Goal: Task Accomplishment & Management: Manage account settings

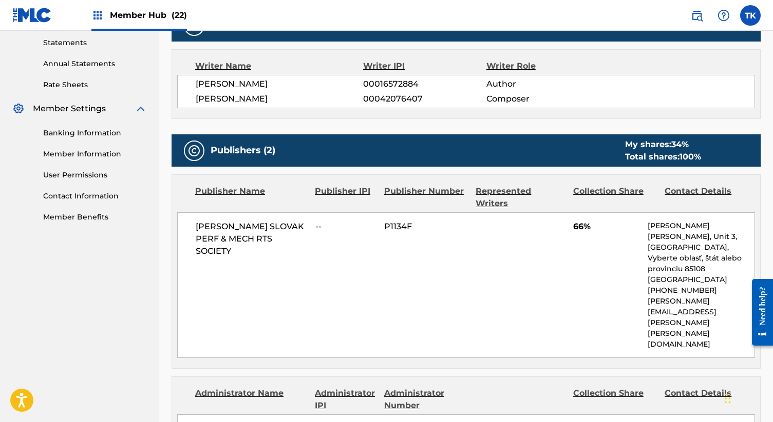
click at [166, 10] on span "Member Hub (22)" at bounding box center [148, 15] width 77 height 12
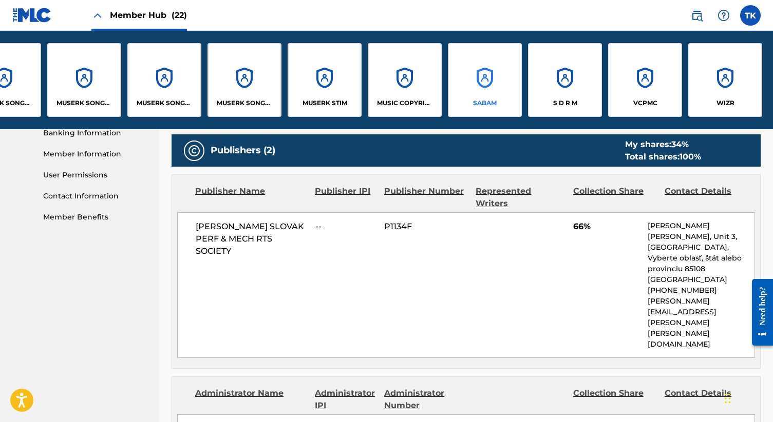
scroll to position [0, 1008]
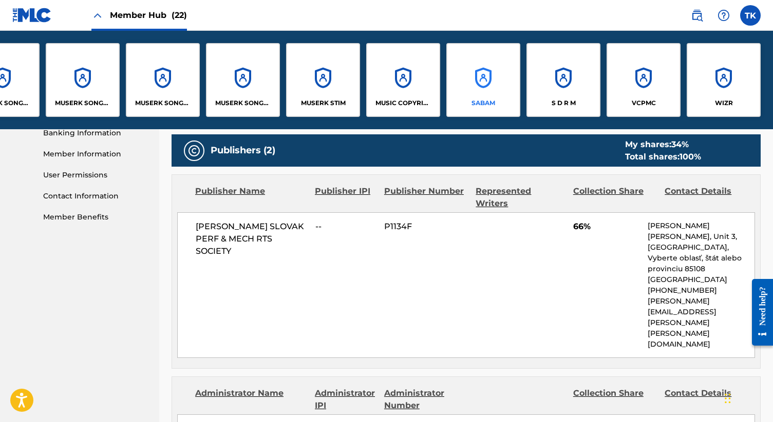
click at [471, 77] on div "SABAM" at bounding box center [483, 80] width 74 height 74
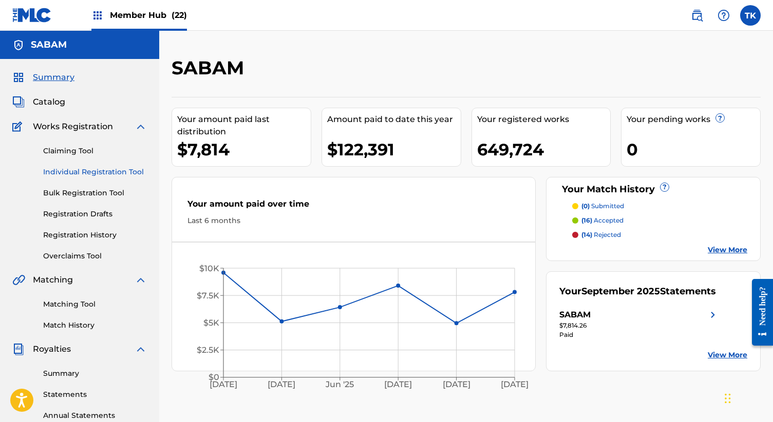
click at [87, 175] on link "Individual Registration Tool" at bounding box center [95, 172] width 104 height 11
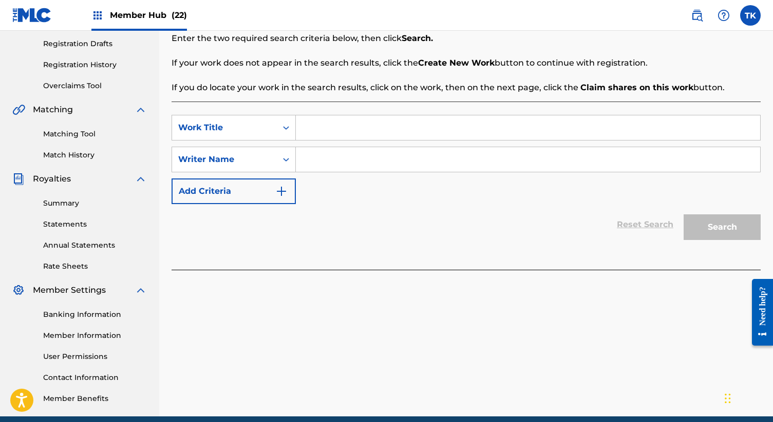
scroll to position [172, 0]
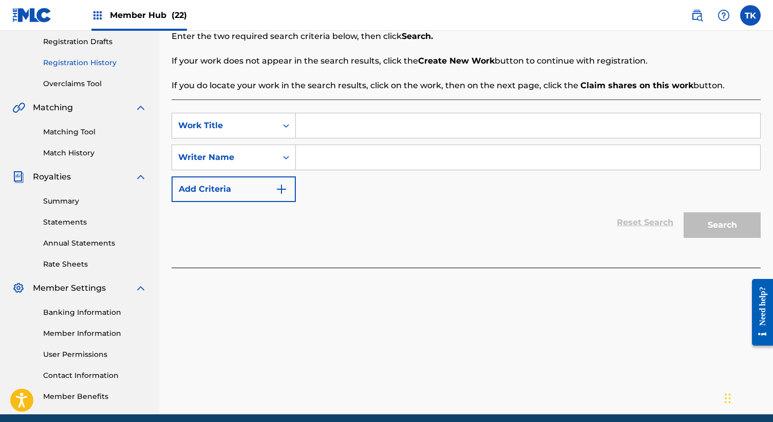
click at [76, 63] on link "Registration History" at bounding box center [95, 62] width 104 height 11
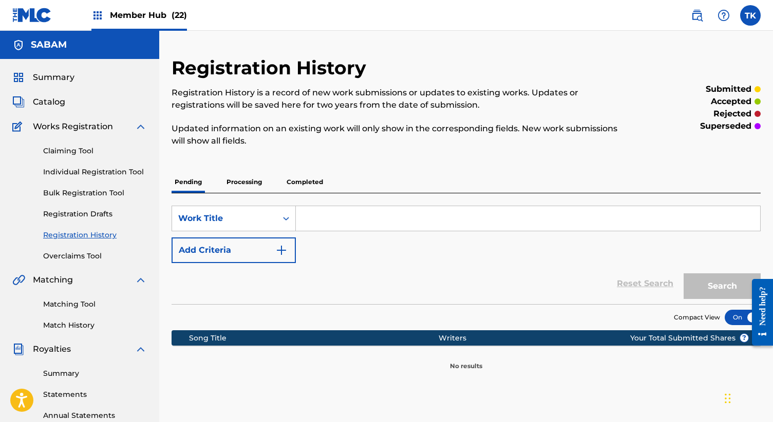
click at [239, 175] on p "Processing" at bounding box center [244, 182] width 42 height 22
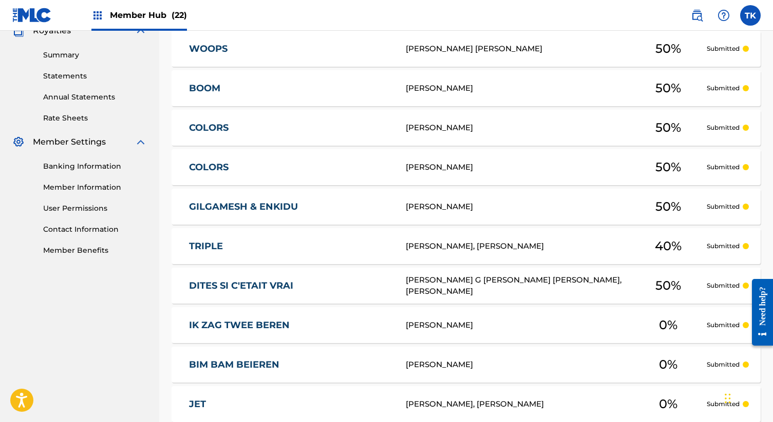
scroll to position [437, 0]
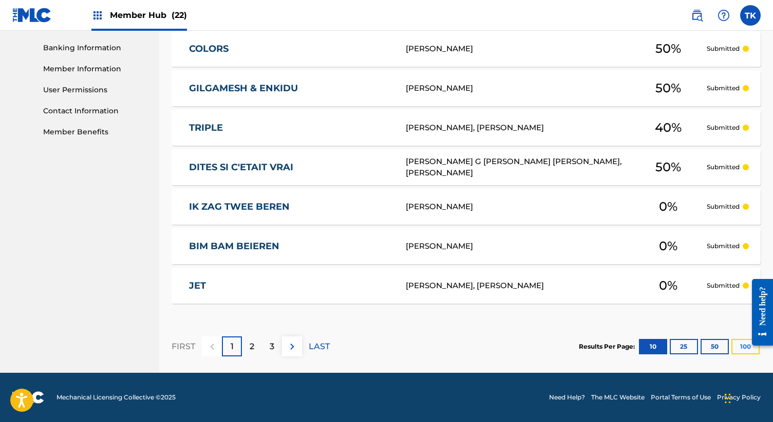
click at [732, 350] on button "100" at bounding box center [745, 346] width 28 height 15
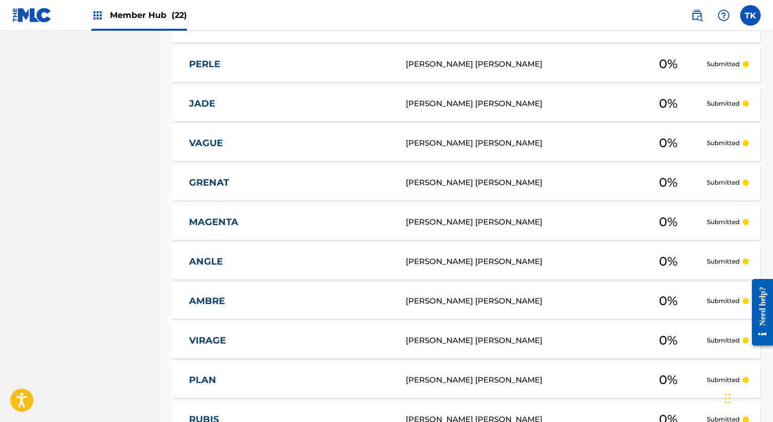
scroll to position [1181, 0]
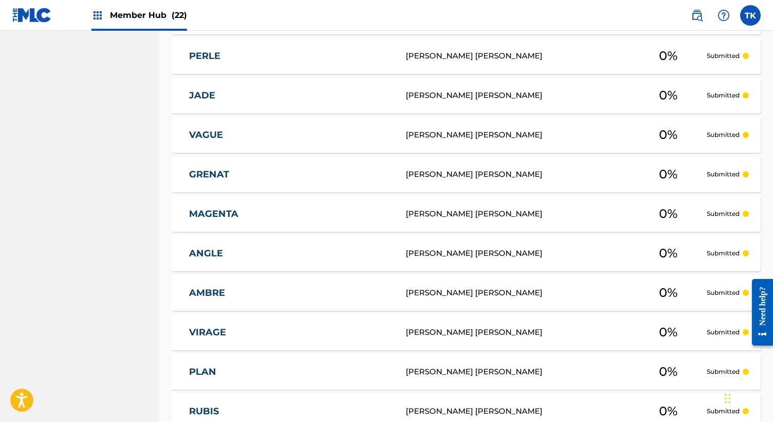
click at [501, 218] on div "[PERSON_NAME] [PERSON_NAME]" at bounding box center [517, 214] width 224 height 12
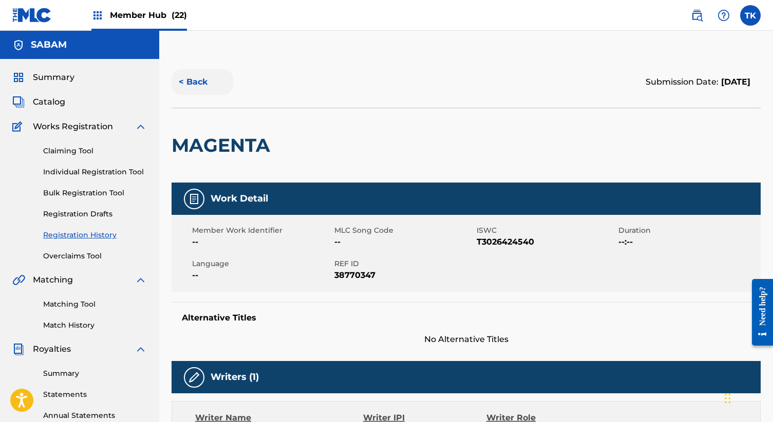
click at [198, 82] on button "< Back" at bounding box center [202, 82] width 62 height 26
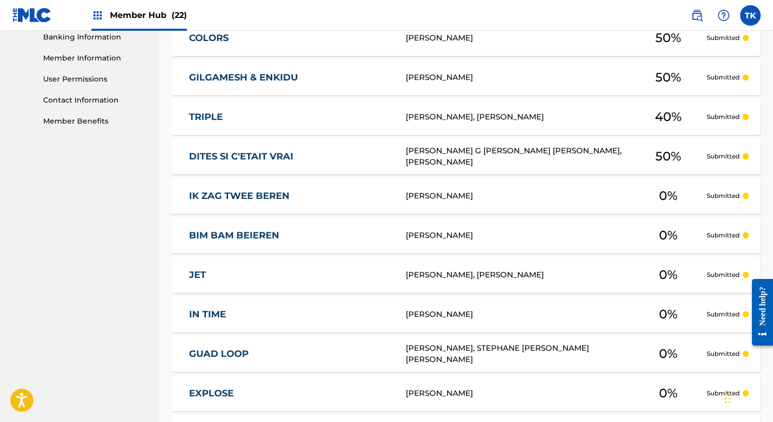
scroll to position [43, 0]
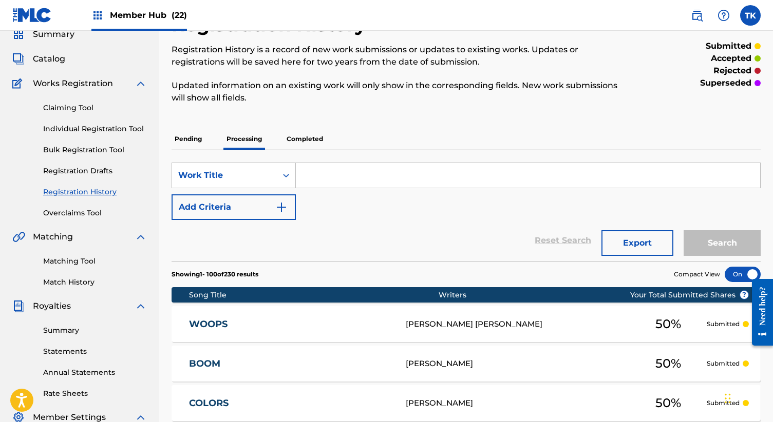
click at [403, 336] on div "WOOPS W408XK [PERSON_NAME] [PERSON_NAME] 50 % Submitted" at bounding box center [465, 324] width 589 height 36
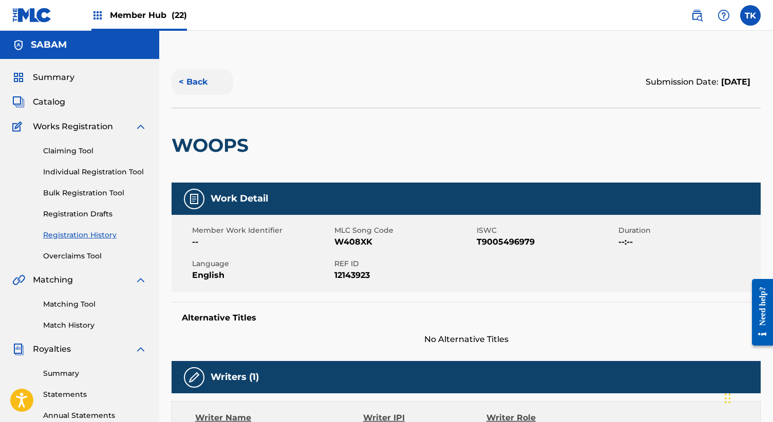
click at [194, 93] on button "< Back" at bounding box center [202, 82] width 62 height 26
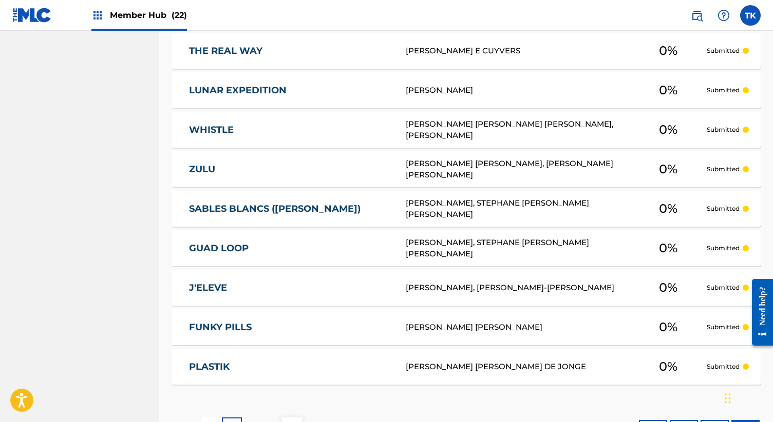
scroll to position [3994, 0]
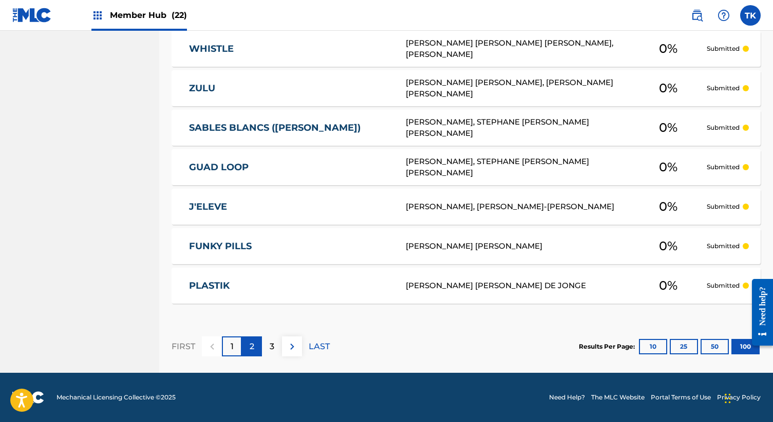
click at [247, 353] on div "2" at bounding box center [252, 347] width 20 height 20
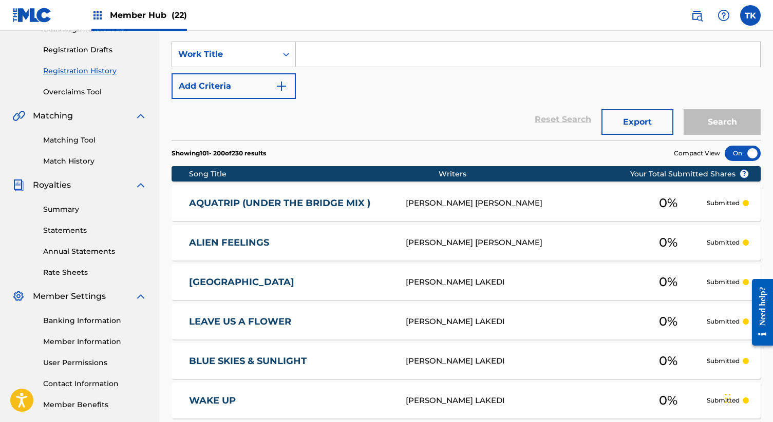
scroll to position [376, 0]
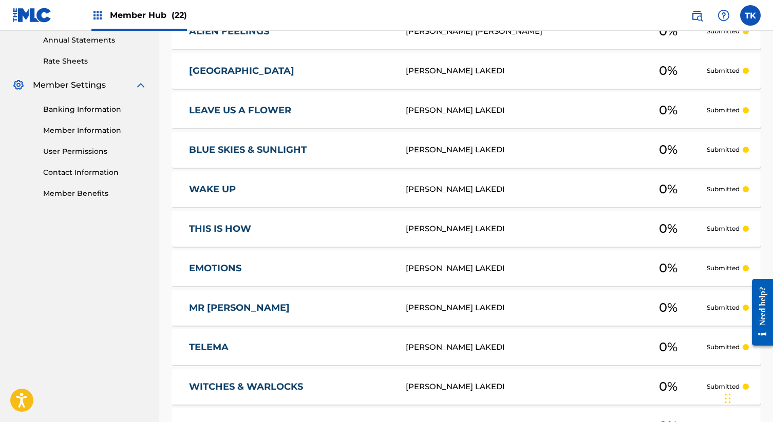
click at [342, 274] on div "EMOTIONS [PERSON_NAME] LAKEDI 0 % Submitted" at bounding box center [465, 268] width 589 height 36
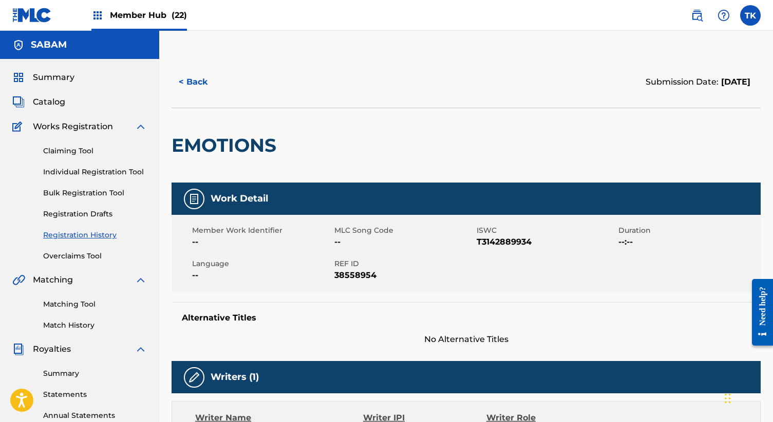
click at [199, 99] on div "< Back Submission Date: [DATE]" at bounding box center [465, 81] width 589 height 51
click at [194, 87] on button "< Back" at bounding box center [202, 82] width 62 height 26
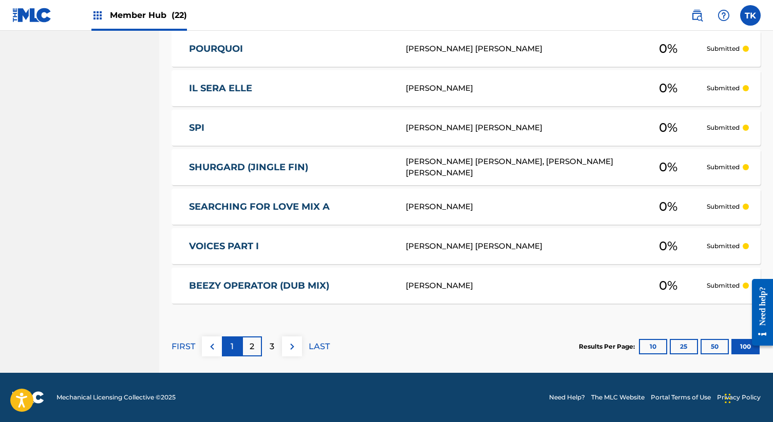
click at [231, 349] on p "1" at bounding box center [231, 347] width 3 height 12
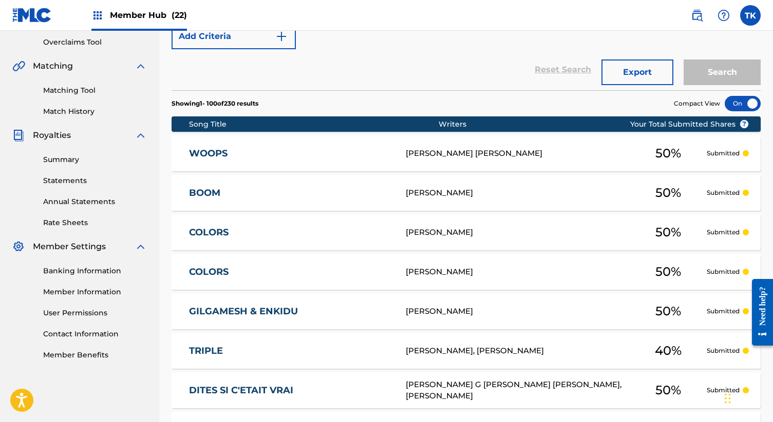
scroll to position [3994, 0]
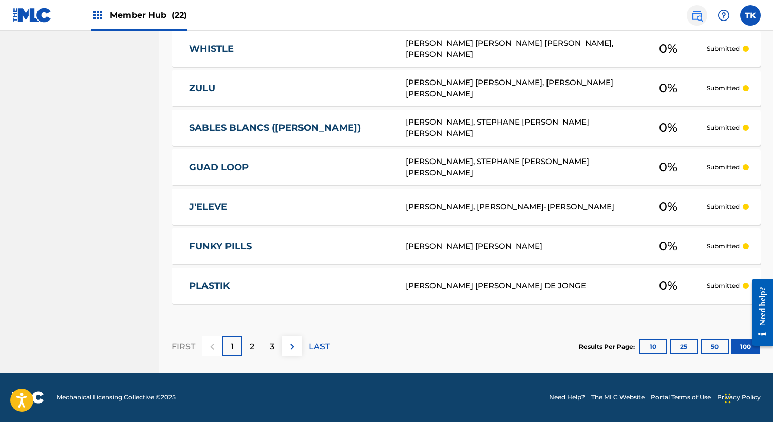
click at [691, 9] on img at bounding box center [696, 15] width 12 height 12
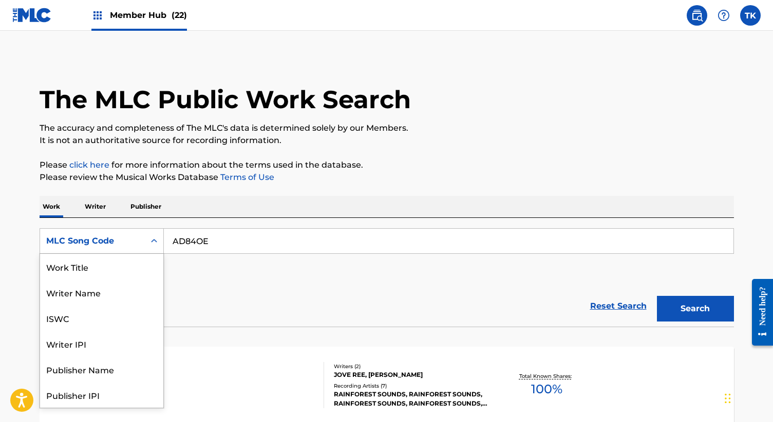
click at [138, 234] on div "MLC Song Code" at bounding box center [92, 241] width 105 height 20
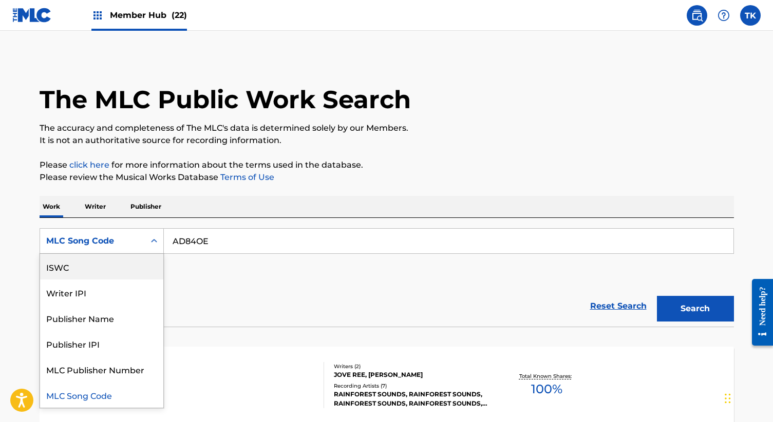
click at [135, 264] on div "ISWC" at bounding box center [101, 267] width 123 height 26
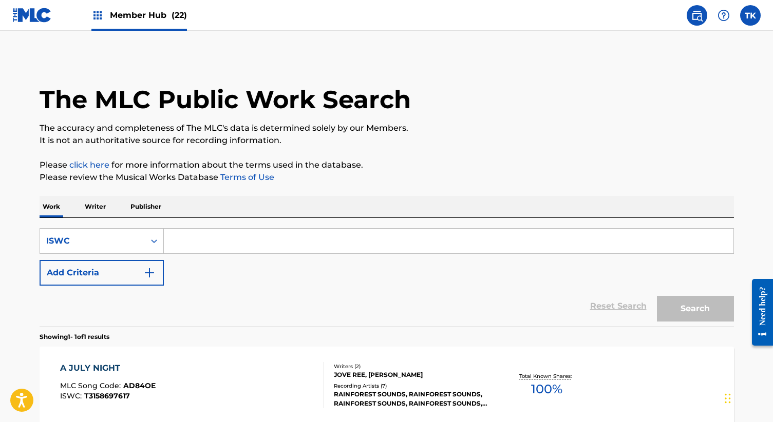
click at [244, 251] on input "Search Form" at bounding box center [448, 241] width 569 height 25
paste input "T3159873373"
click at [656, 296] on button "Search" at bounding box center [694, 309] width 77 height 26
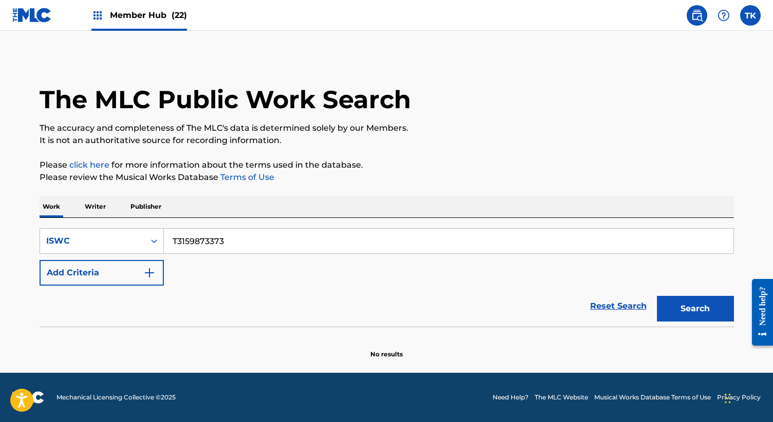
click at [269, 221] on div "SearchWithCriteriac0c239c7-4416-496d-aabd-284e3be1c75e ISWC T3159873373 Add Cri…" at bounding box center [387, 272] width 694 height 109
click at [269, 239] on input "T3159873373" at bounding box center [448, 241] width 569 height 25
paste input "1064490328"
type input "T1064490328"
click at [656, 296] on button "Search" at bounding box center [694, 309] width 77 height 26
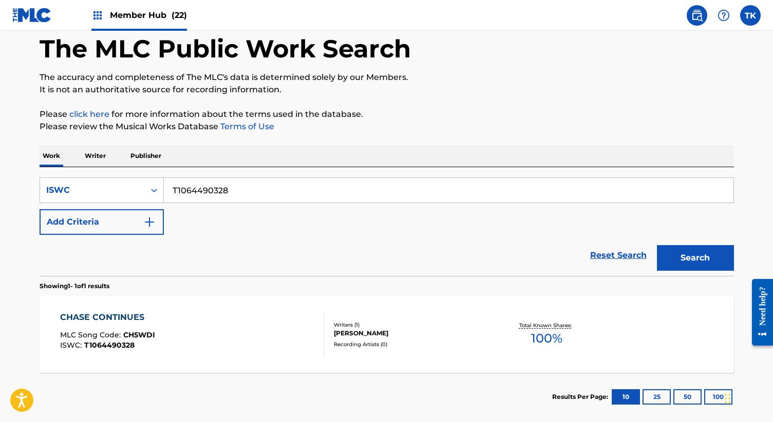
scroll to position [67, 0]
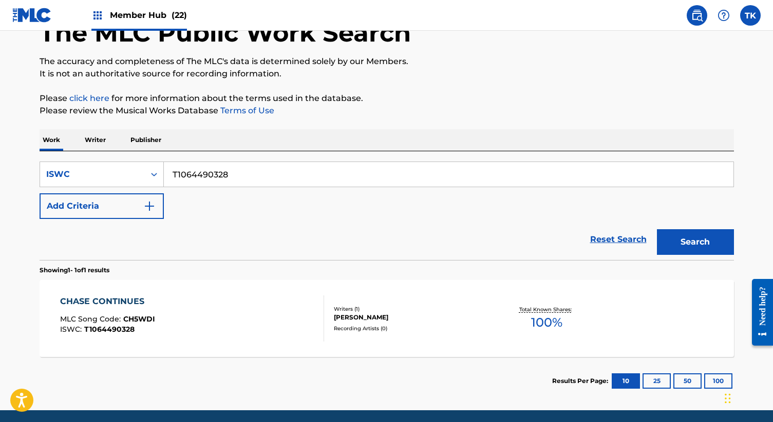
click at [295, 324] on div "CHASE CONTINUES MLC Song Code : CH5WDI ISWC : T1064490328" at bounding box center [192, 319] width 264 height 46
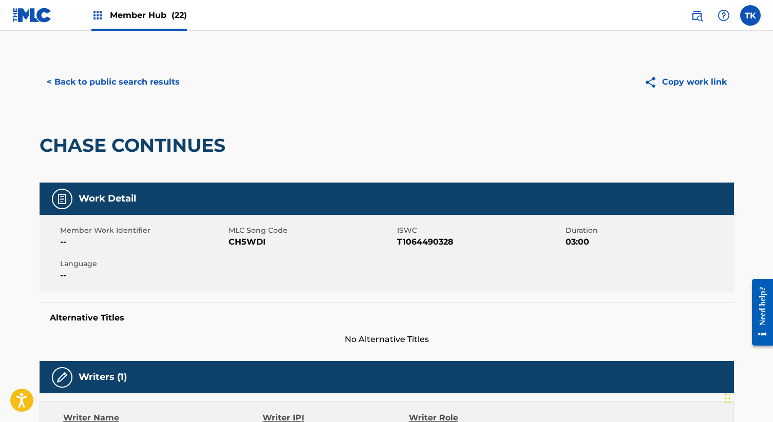
click at [126, 70] on div "< Back to public search results Copy work link" at bounding box center [387, 81] width 694 height 51
click at [129, 81] on button "< Back to public search results" at bounding box center [113, 82] width 147 height 26
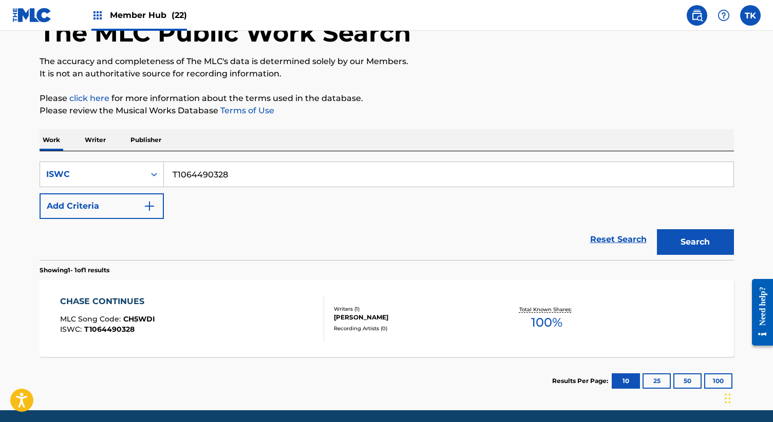
click at [333, 176] on input "T1064490328" at bounding box center [448, 174] width 569 height 25
paste input "66521"
type input "T1064665218"
click at [656, 229] on button "Search" at bounding box center [694, 242] width 77 height 26
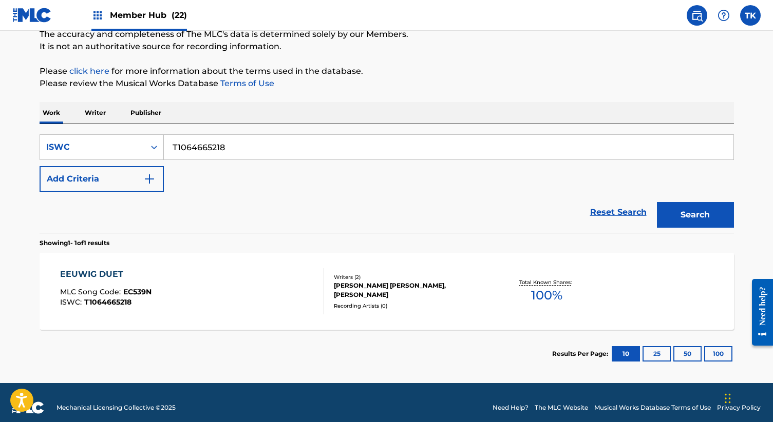
scroll to position [103, 0]
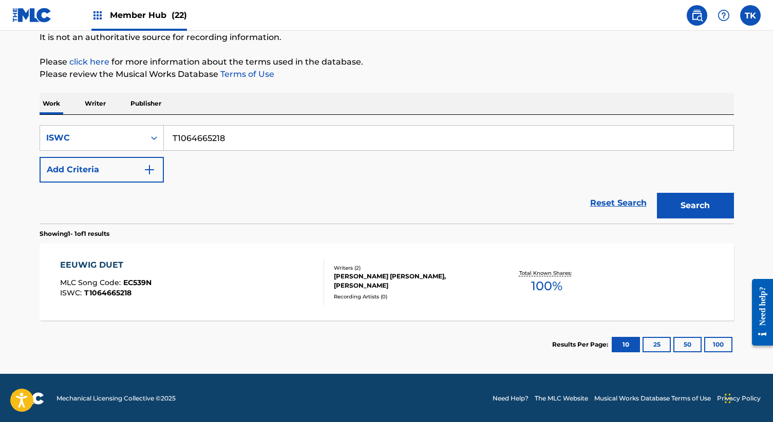
click at [313, 278] on div "EEUWIG DUET MLC Song Code : EC539N ISWC : T1064665218" at bounding box center [192, 282] width 264 height 46
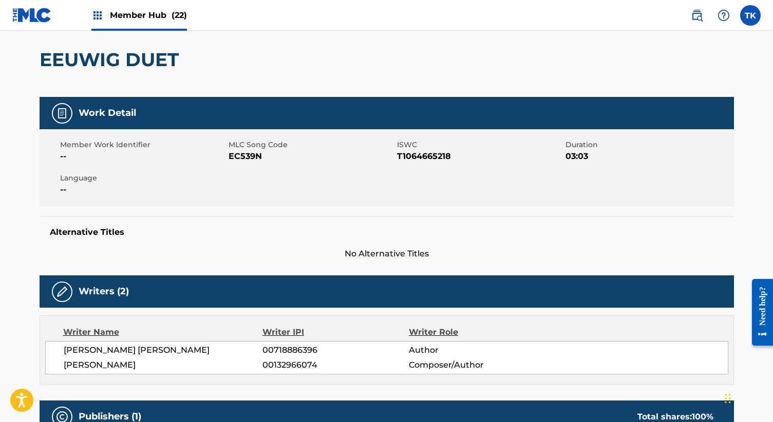
click at [112, 60] on h2 "EEUWIG DUET" at bounding box center [112, 59] width 144 height 23
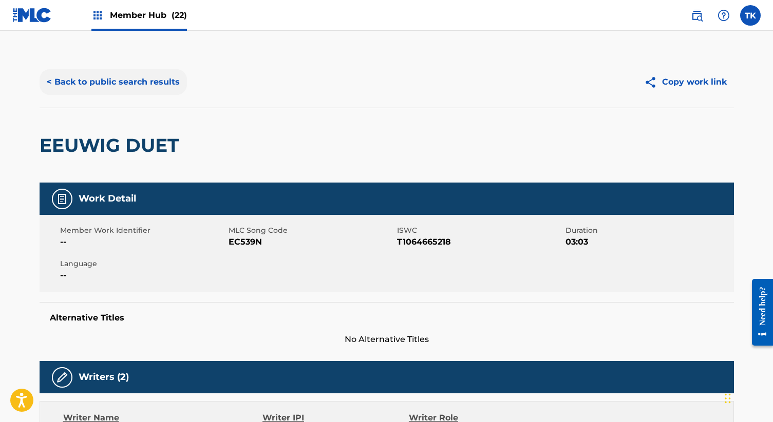
click at [109, 79] on button "< Back to public search results" at bounding box center [113, 82] width 147 height 26
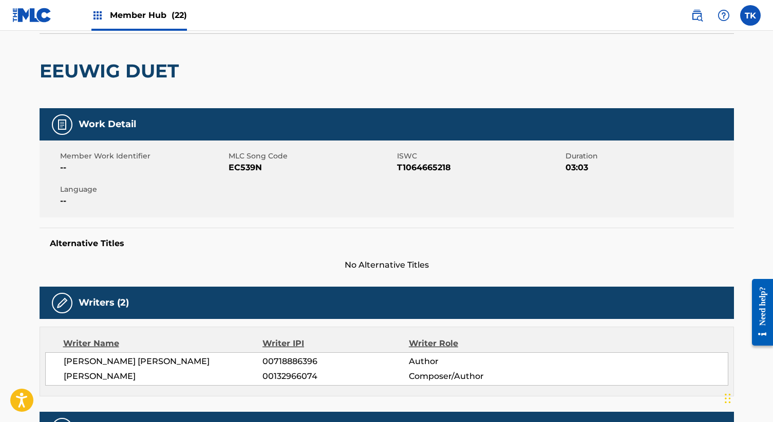
scroll to position [72, 0]
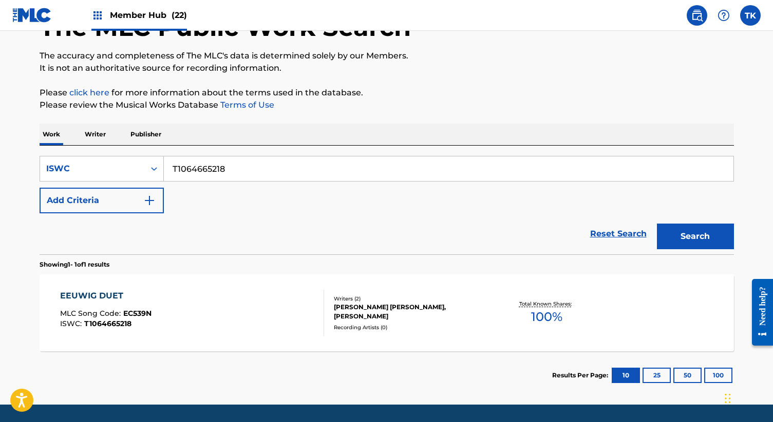
click at [225, 187] on div "SearchWithCriteriac0c239c7-4416-496d-aabd-284e3be1c75e ISWC T1064665218 Add Cri…" at bounding box center [387, 184] width 694 height 57
click at [227, 157] on input "T1064665218" at bounding box center [448, 169] width 569 height 25
paste input "9006040477"
type input "T9006040477"
click at [656, 224] on button "Search" at bounding box center [694, 237] width 77 height 26
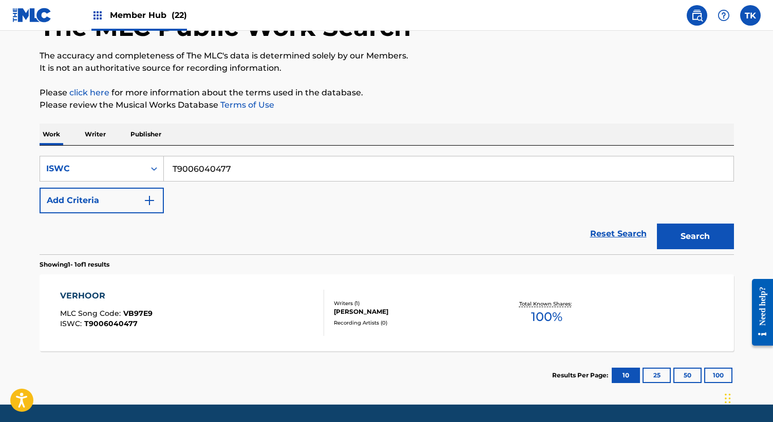
click at [245, 307] on div "VERHOOR MLC Song Code : VB97E9 ISWC : T9006040477" at bounding box center [192, 313] width 264 height 46
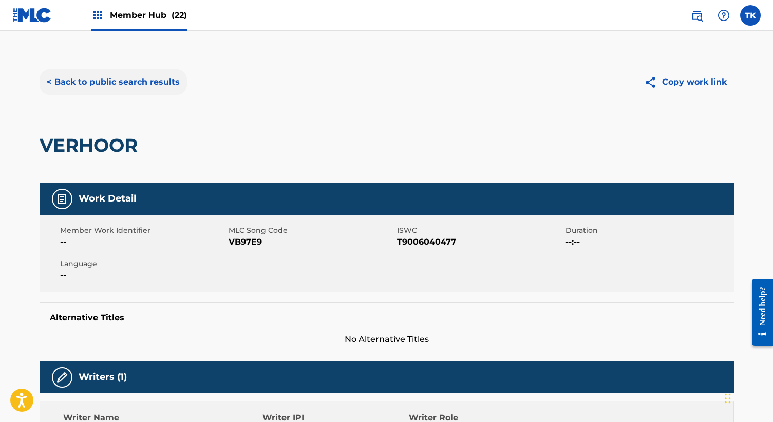
click at [108, 73] on button "< Back to public search results" at bounding box center [113, 82] width 147 height 26
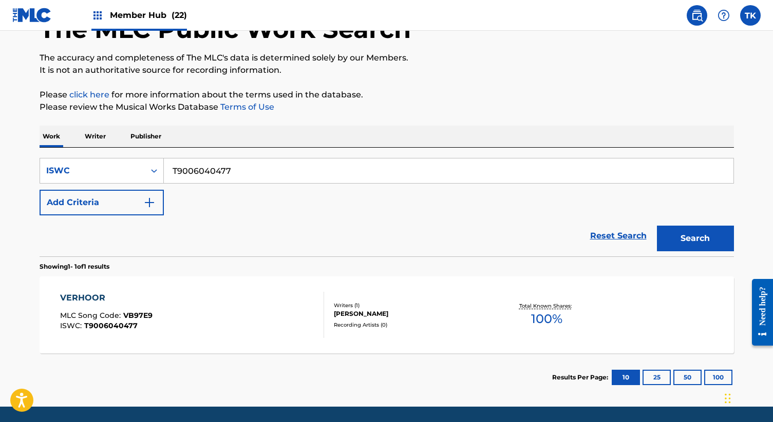
click at [288, 177] on input "T9006040477" at bounding box center [448, 171] width 569 height 25
paste input "1064490635"
type input "T1064490635"
click at [656, 226] on button "Search" at bounding box center [694, 239] width 77 height 26
click at [279, 332] on div "PAINTING MLC Song Code : PL9PZI ISWC : T1064490635" at bounding box center [192, 315] width 264 height 46
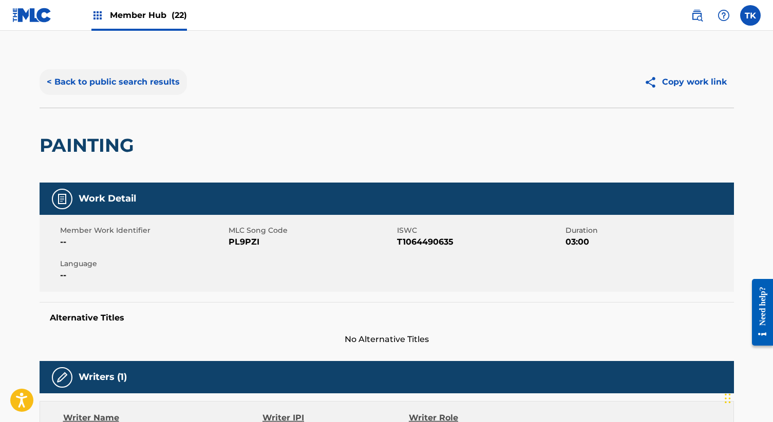
click at [140, 87] on button "< Back to public search results" at bounding box center [113, 82] width 147 height 26
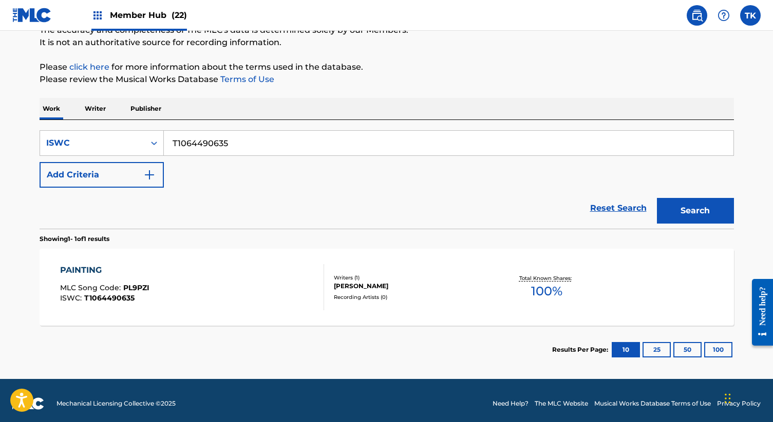
scroll to position [104, 0]
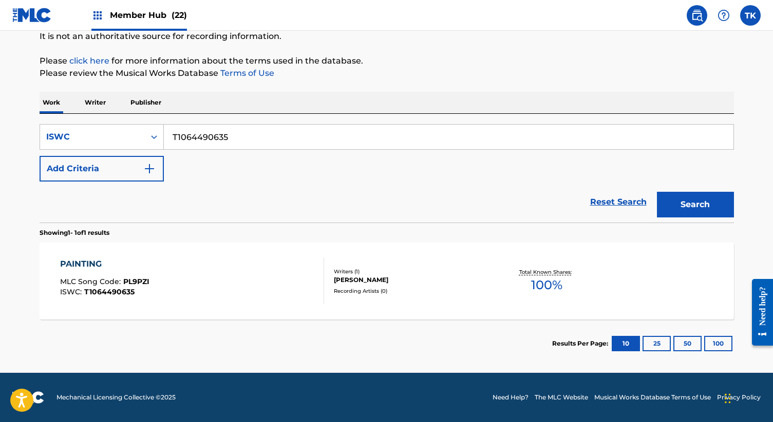
click at [401, 268] on div "Writers ( 1 )" at bounding box center [411, 272] width 155 height 8
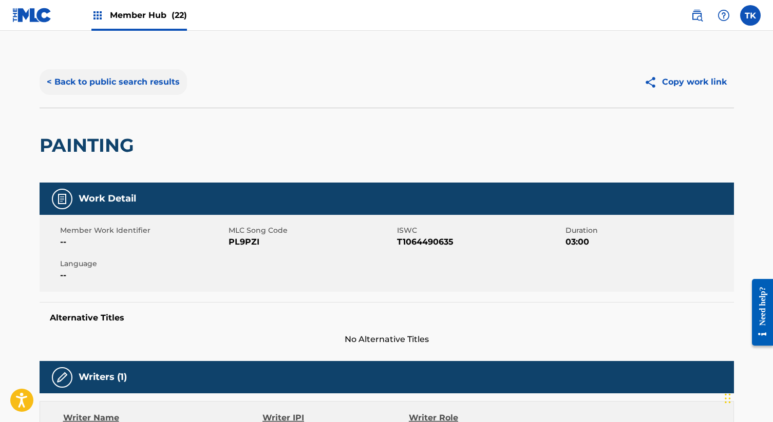
click at [96, 76] on button "< Back to public search results" at bounding box center [113, 82] width 147 height 26
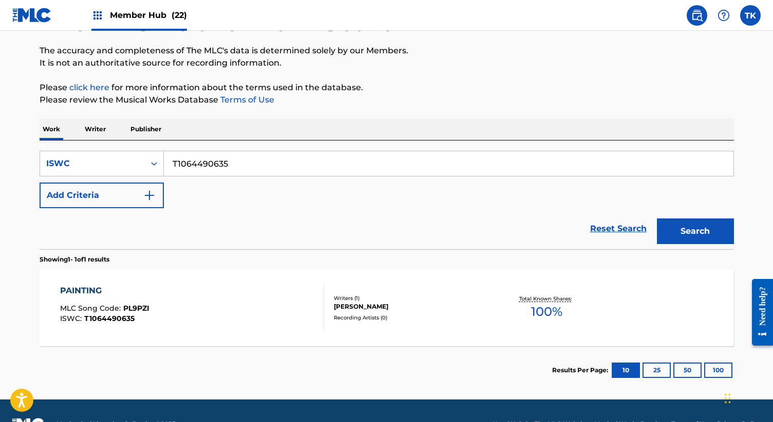
click at [345, 164] on input "T1064490635" at bounding box center [448, 163] width 569 height 25
paste input "703611"
click at [683, 241] on button "Search" at bounding box center [694, 232] width 77 height 26
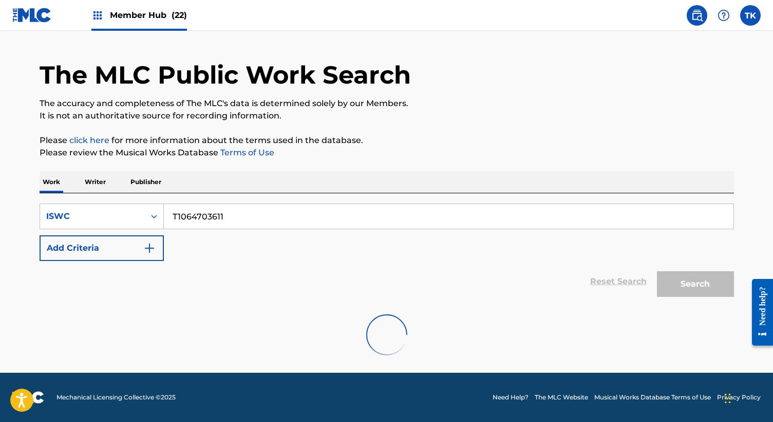
scroll to position [0, 0]
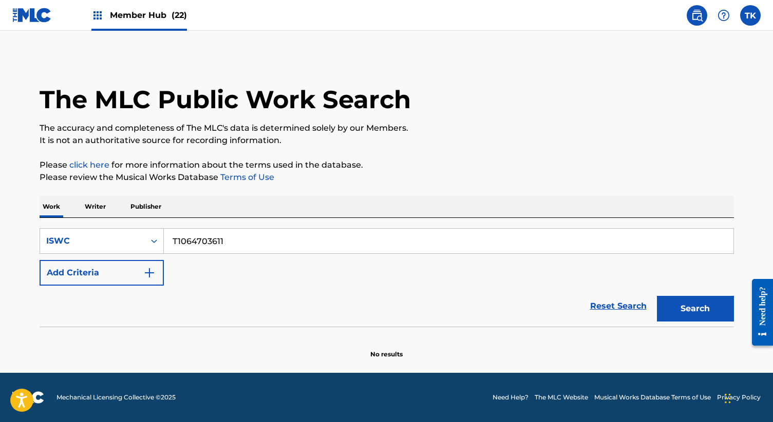
click at [344, 240] on input "T1064703611" at bounding box center [448, 241] width 569 height 25
paste input "9228106852"
type input "T9228106852"
click at [656, 296] on button "Search" at bounding box center [694, 309] width 77 height 26
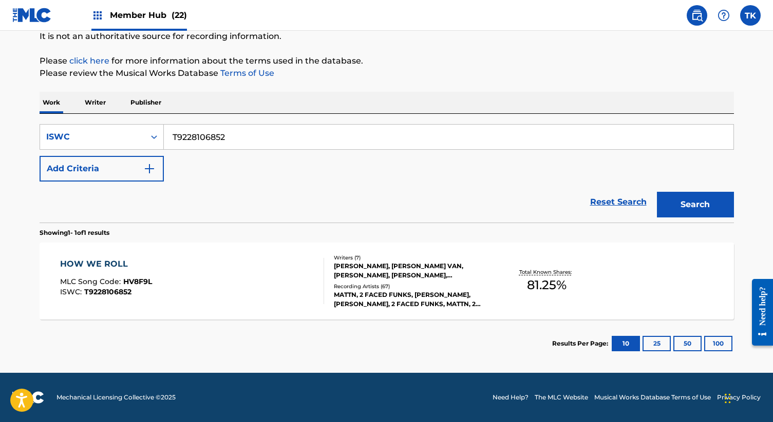
click at [263, 282] on div "HOW WE ROLL MLC Song Code : HV8F9L ISWC : T9228106852" at bounding box center [192, 281] width 264 height 46
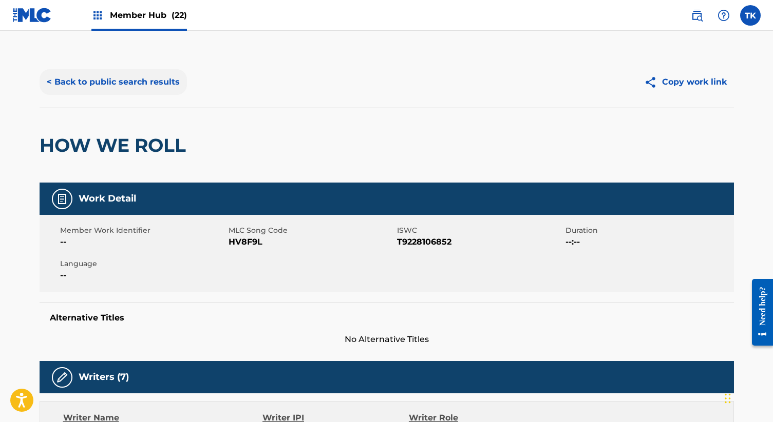
click at [120, 90] on button "< Back to public search results" at bounding box center [113, 82] width 147 height 26
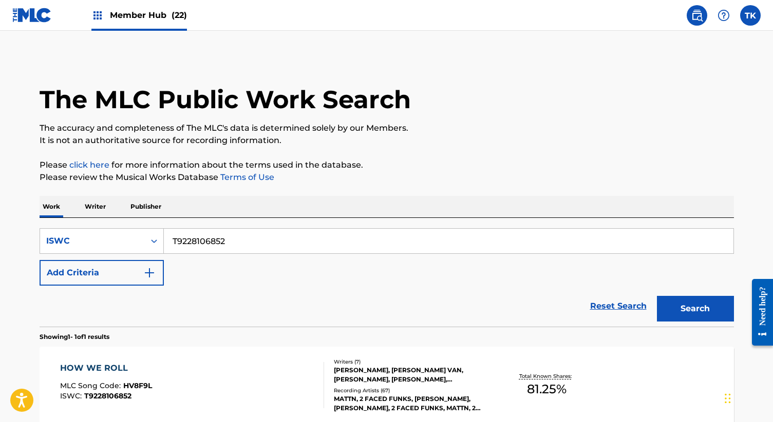
scroll to position [74, 0]
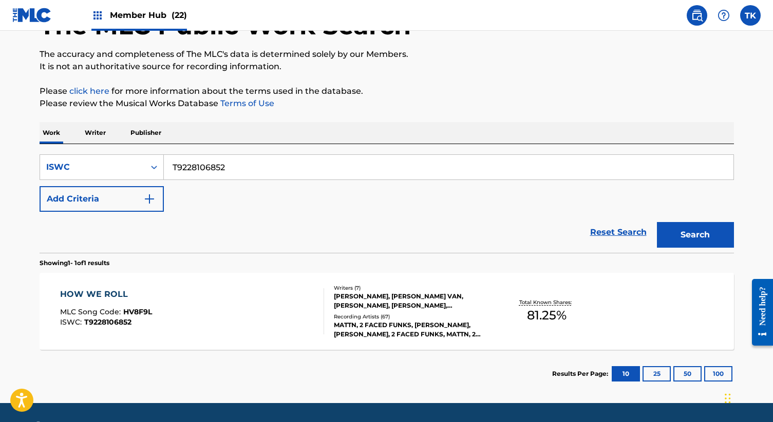
click at [297, 160] on input "T9228106852" at bounding box center [448, 167] width 569 height 25
paste input "014632770"
type input "T9014632770"
click at [656, 222] on button "Search" at bounding box center [694, 235] width 77 height 26
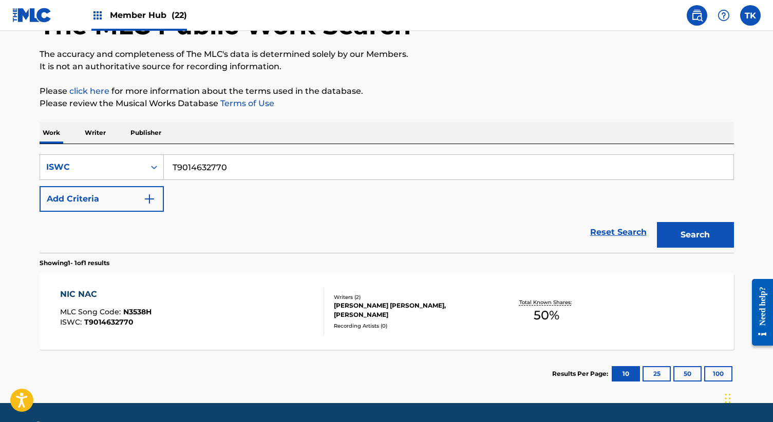
click at [298, 306] on div "NIC NAC MLC Song Code : N3538H ISWC : T9014632770" at bounding box center [192, 311] width 264 height 46
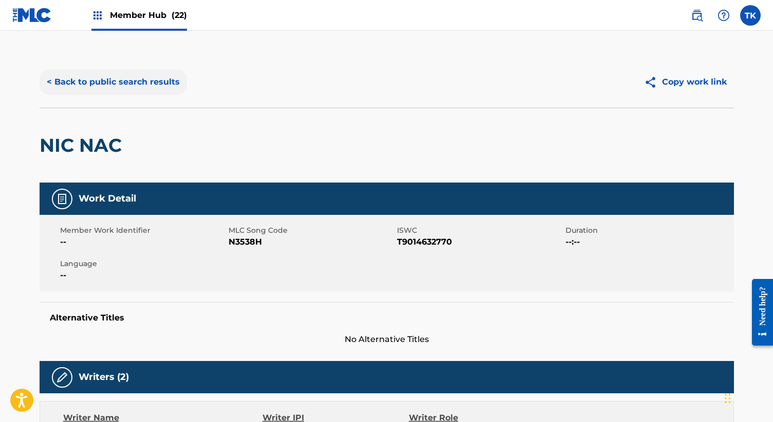
click at [135, 75] on button "< Back to public search results" at bounding box center [113, 82] width 147 height 26
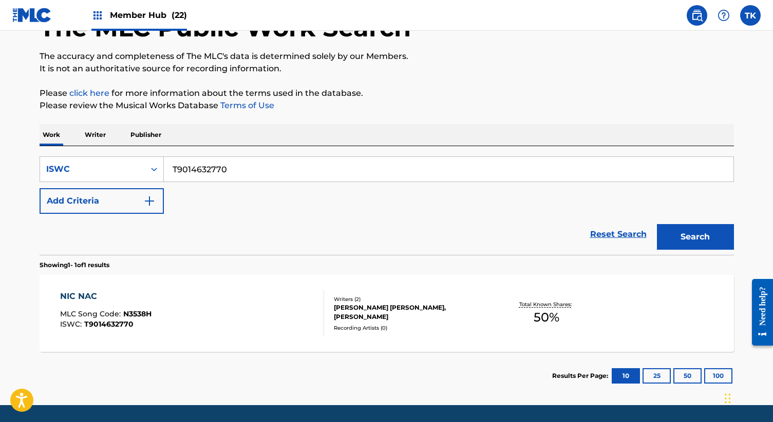
click at [312, 166] on input "T9014632770" at bounding box center [448, 169] width 569 height 25
paste input "06204075"
click at [656, 224] on button "Search" at bounding box center [694, 237] width 77 height 26
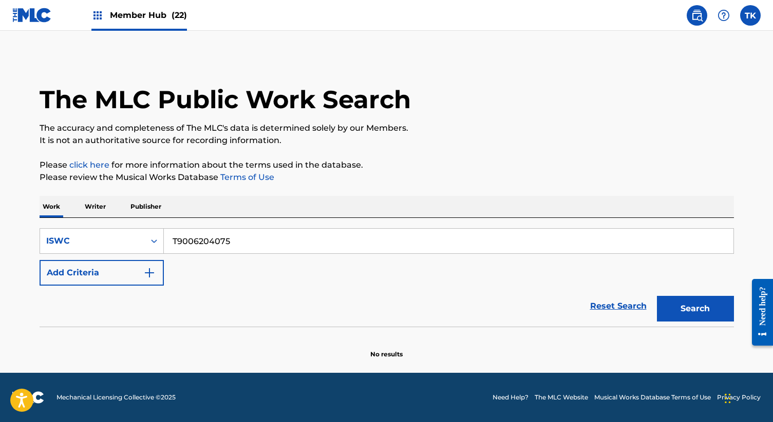
scroll to position [0, 0]
click at [315, 258] on div "SearchWithCriteriac0c239c7-4416-496d-aabd-284e3be1c75e ISWC T9006204075 Add Cri…" at bounding box center [387, 256] width 694 height 57
click at [315, 241] on input "T9006204075" at bounding box center [448, 241] width 569 height 25
paste input "12946337"
click at [656, 296] on button "Search" at bounding box center [694, 309] width 77 height 26
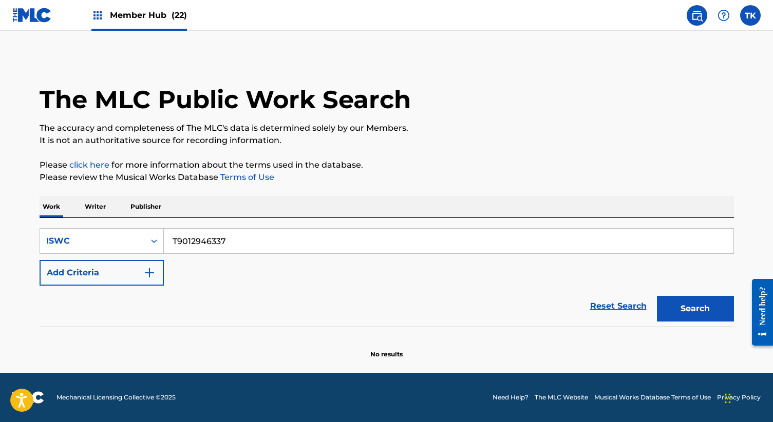
click at [304, 239] on input "T9012946337" at bounding box center [448, 241] width 569 height 25
paste input "07004446"
type input "T9007004446"
click at [656, 296] on button "Search" at bounding box center [694, 309] width 77 height 26
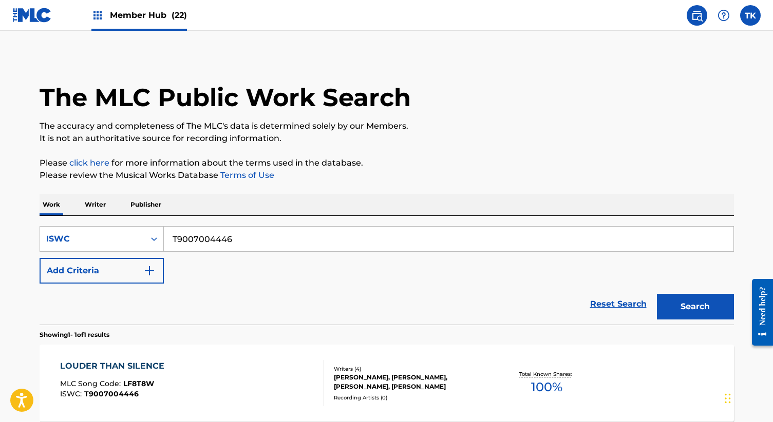
scroll to position [66, 0]
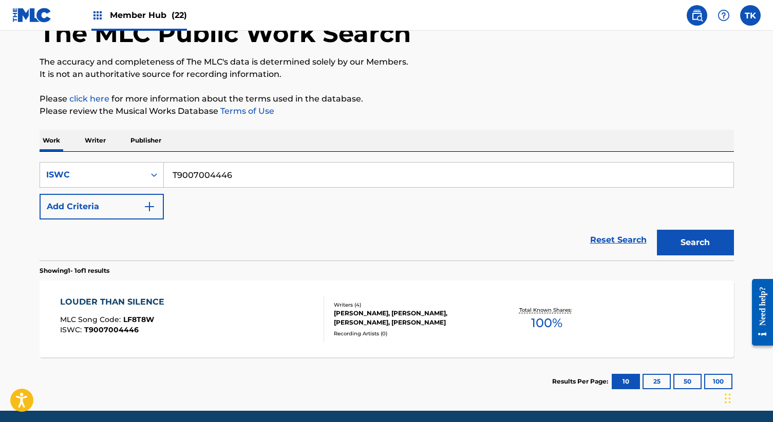
click at [281, 332] on div "LOUDER THAN SILENCE MLC Song Code : LF8T8W ISWC : T9007004446" at bounding box center [192, 319] width 264 height 46
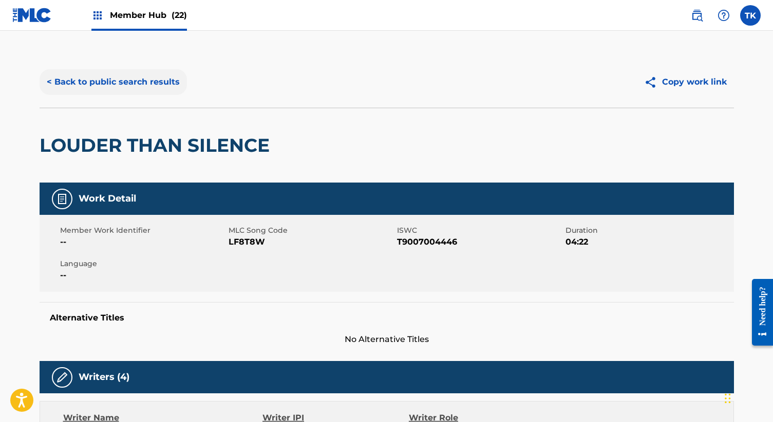
click at [159, 77] on button "< Back to public search results" at bounding box center [113, 82] width 147 height 26
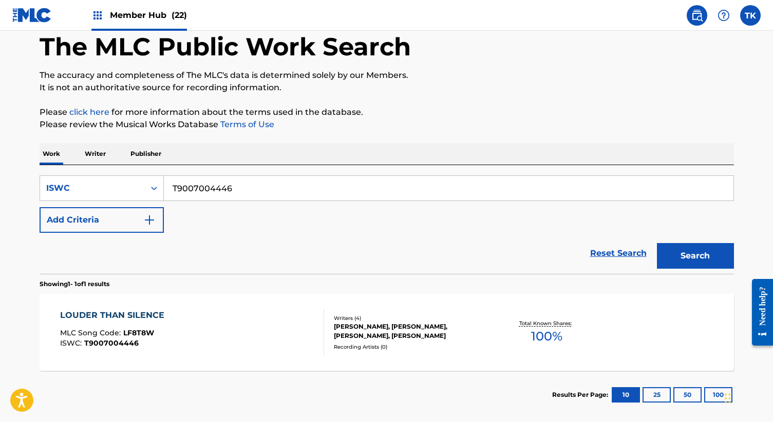
scroll to position [51, 0]
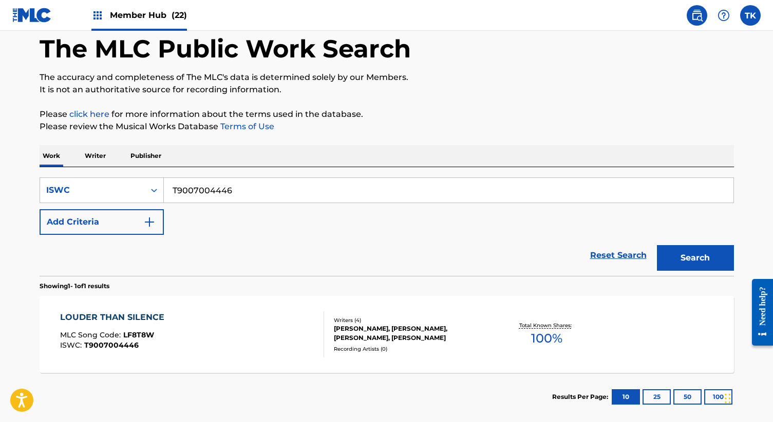
click at [390, 182] on input "T9007004446" at bounding box center [448, 190] width 569 height 25
paste input "0018866222"
type input "T0018866222"
click at [656, 245] on button "Search" at bounding box center [694, 258] width 77 height 26
click at [295, 357] on div "KAVIJAKS HUIS TE KOOP MLC Song Code : KF1O6Q ISWC : T0018866222" at bounding box center [192, 335] width 264 height 46
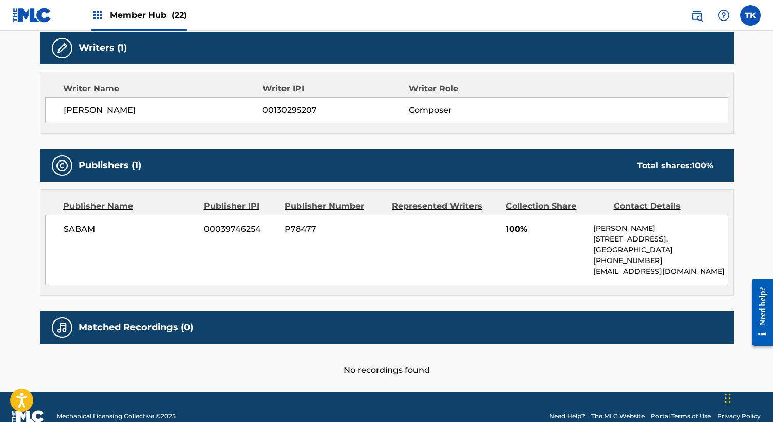
scroll to position [348, 0]
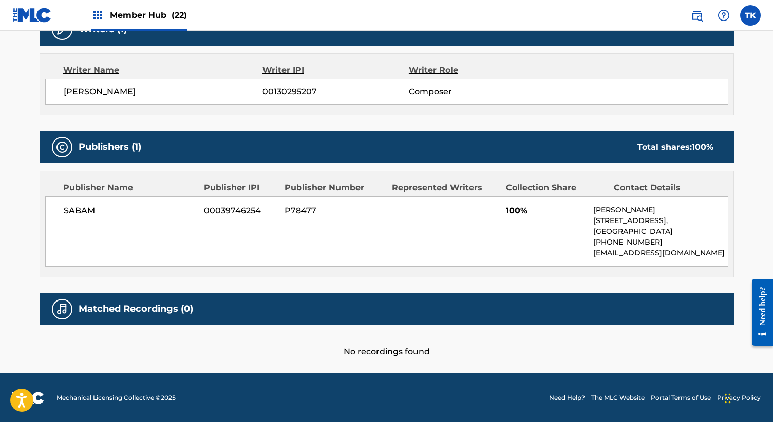
click at [88, 16] on div "Member Hub (22)" at bounding box center [99, 15] width 175 height 30
click at [120, 16] on span "Member Hub (22)" at bounding box center [148, 15] width 77 height 12
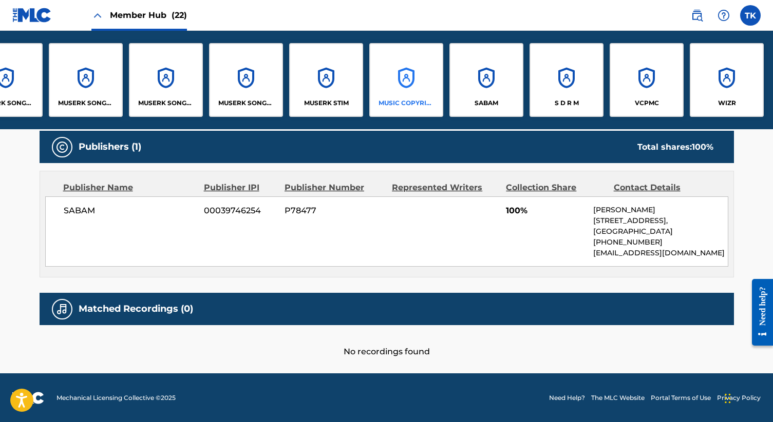
scroll to position [0, 1008]
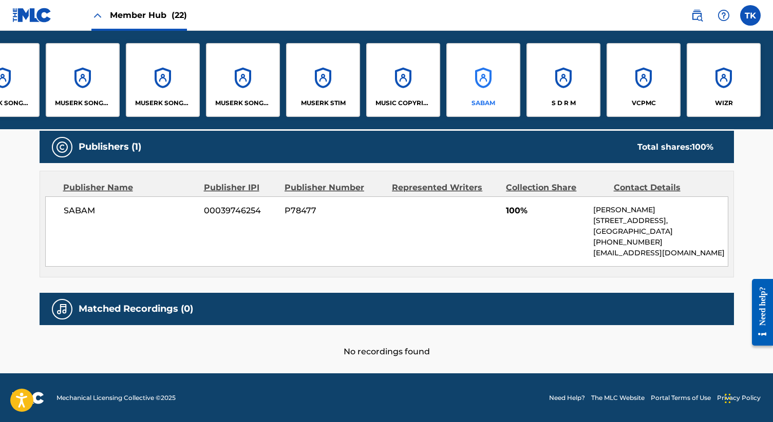
click at [473, 88] on div "SABAM" at bounding box center [483, 80] width 74 height 74
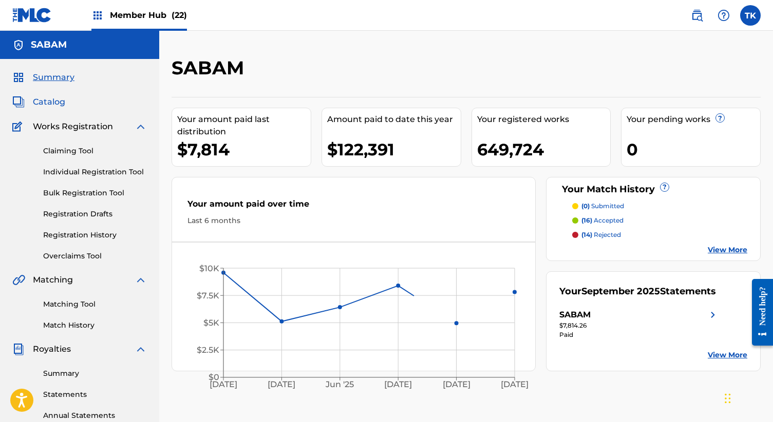
click at [56, 107] on span "Catalog" at bounding box center [49, 102] width 32 height 12
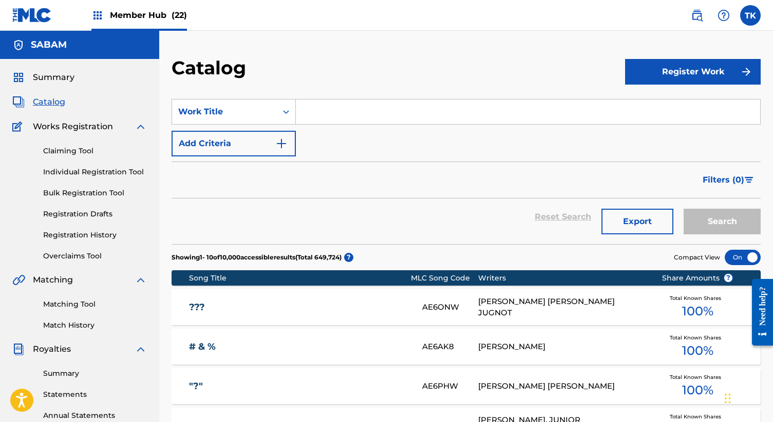
click at [296, 120] on input "Search Form" at bounding box center [528, 112] width 464 height 25
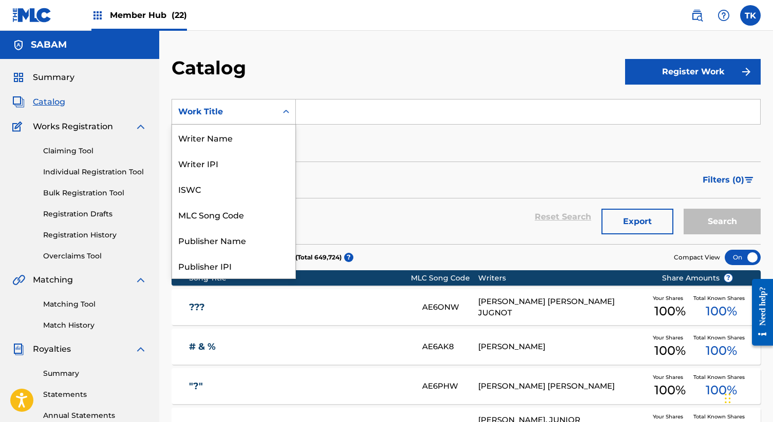
click at [274, 116] on div "Work Title" at bounding box center [224, 112] width 105 height 20
click at [253, 192] on div "ISWC" at bounding box center [233, 189] width 123 height 26
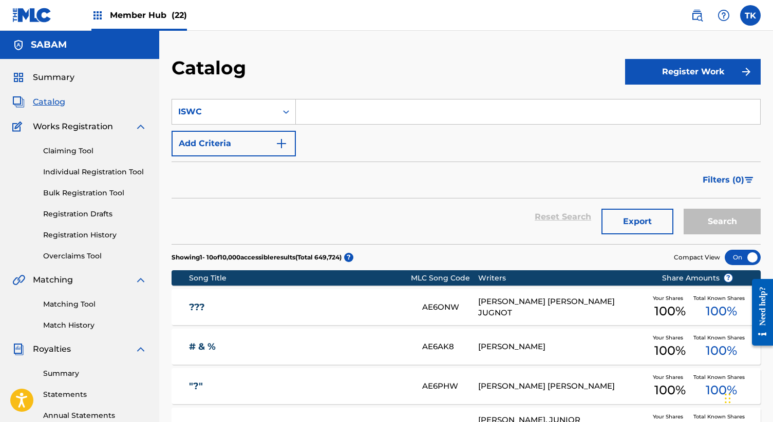
click at [366, 105] on input "Search Form" at bounding box center [528, 112] width 464 height 25
paste input "T9013103929"
type input "T9013103929"
click at [721, 221] on button "Search" at bounding box center [721, 222] width 77 height 26
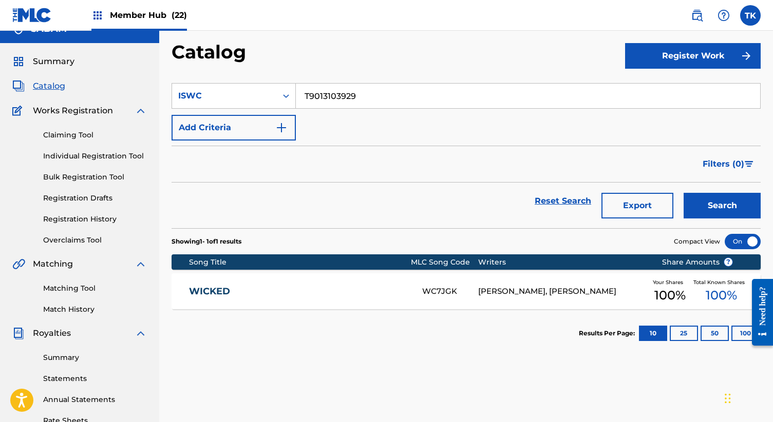
scroll to position [23, 0]
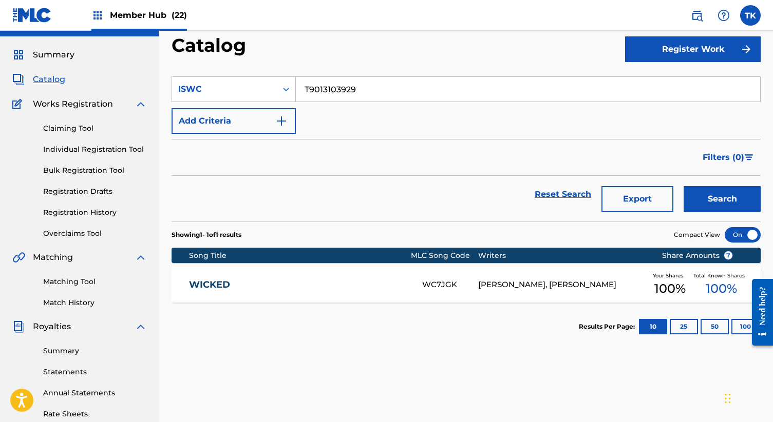
click at [357, 297] on div "WICKED WC7JGK [PERSON_NAME], [PERSON_NAME] Your Shares 100 % Total Known Shares…" at bounding box center [465, 285] width 589 height 36
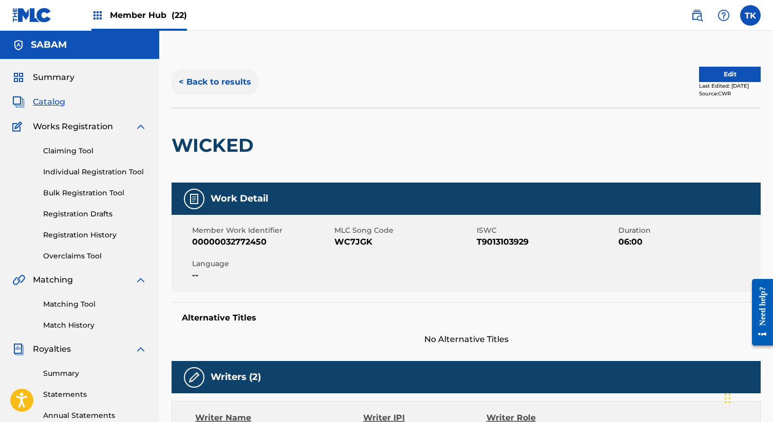
click at [234, 81] on button "< Back to results" at bounding box center [214, 82] width 87 height 26
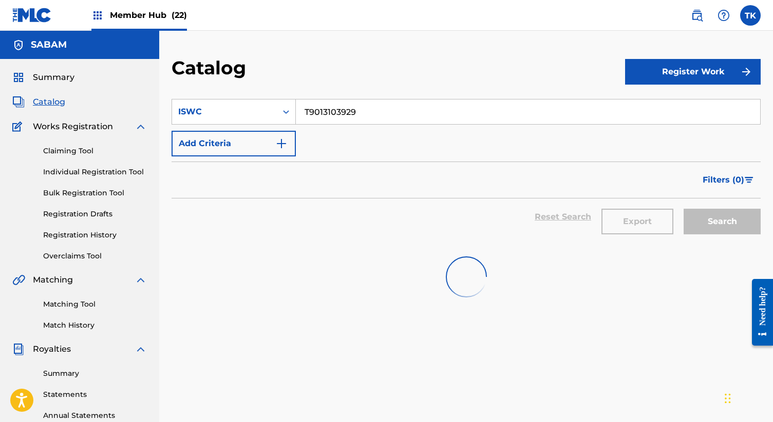
scroll to position [20, 0]
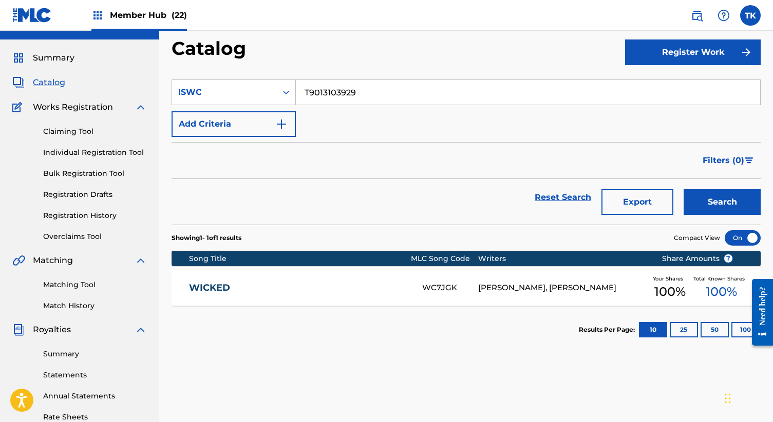
click at [365, 89] on input "T9013103929" at bounding box center [528, 92] width 464 height 25
paste input "1064032728"
click at [683, 189] on button "Search" at bounding box center [721, 202] width 77 height 26
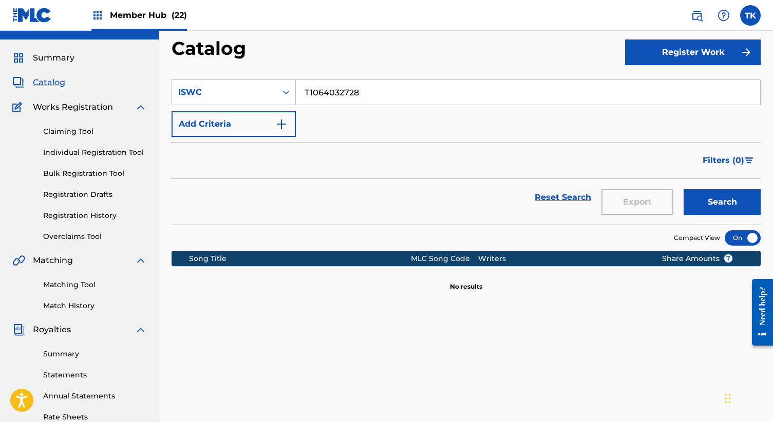
click at [453, 87] on input "T1064032728" at bounding box center [528, 92] width 464 height 25
paste input "9005634184"
type input "T9005634184"
click at [683, 189] on button "Search" at bounding box center [721, 202] width 77 height 26
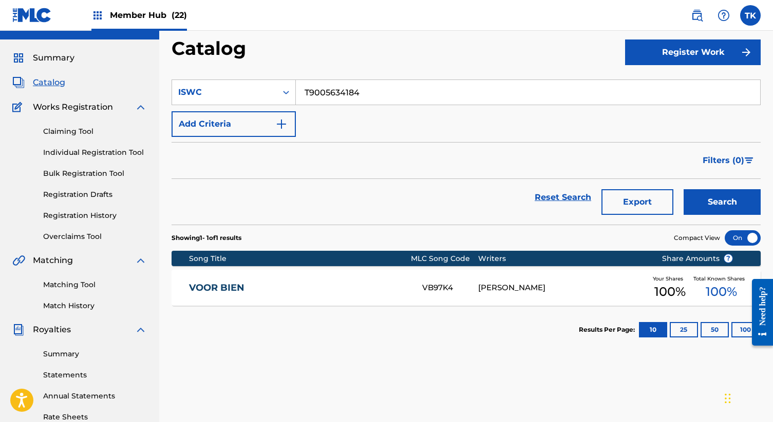
click at [355, 289] on link "VOOR BIEN" at bounding box center [298, 288] width 219 height 12
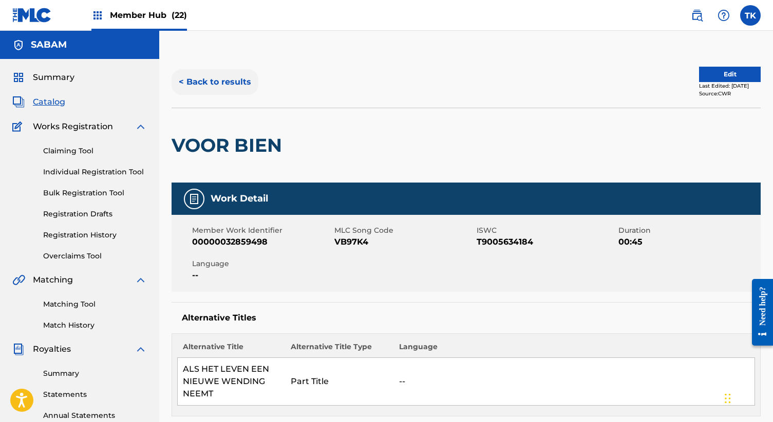
click at [226, 85] on button "< Back to results" at bounding box center [214, 82] width 87 height 26
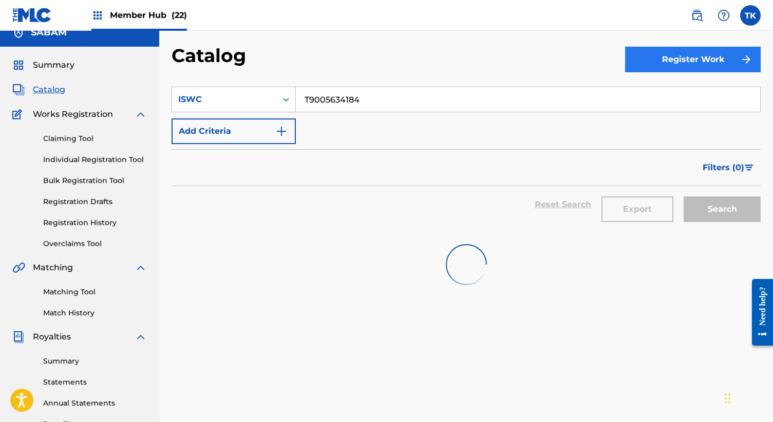
scroll to position [12, 0]
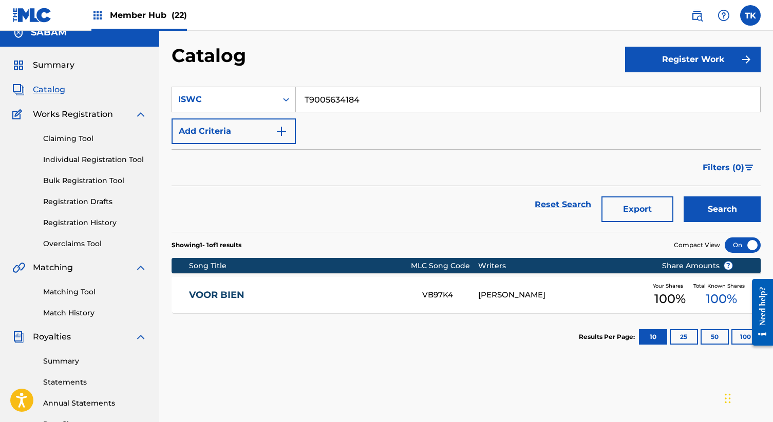
click at [685, 26] on nav "Member Hub (22) TK TK [PERSON_NAME]-Lindsey [EMAIL_ADDRESS][DOMAIN_NAME] Notifi…" at bounding box center [386, 15] width 773 height 31
click at [698, 5] on link at bounding box center [696, 15] width 21 height 21
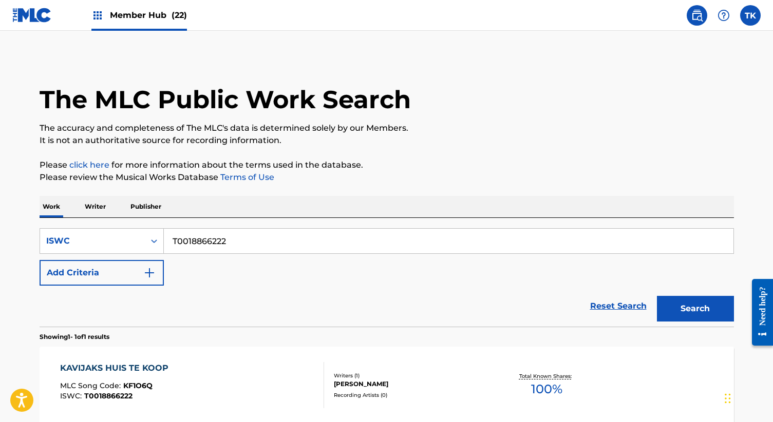
click at [372, 245] on input "T0018866222" at bounding box center [448, 241] width 569 height 25
paste input "T9005634184"
paste input "Search Form"
type input "T9005634184"
click at [656, 296] on button "Search" at bounding box center [694, 309] width 77 height 26
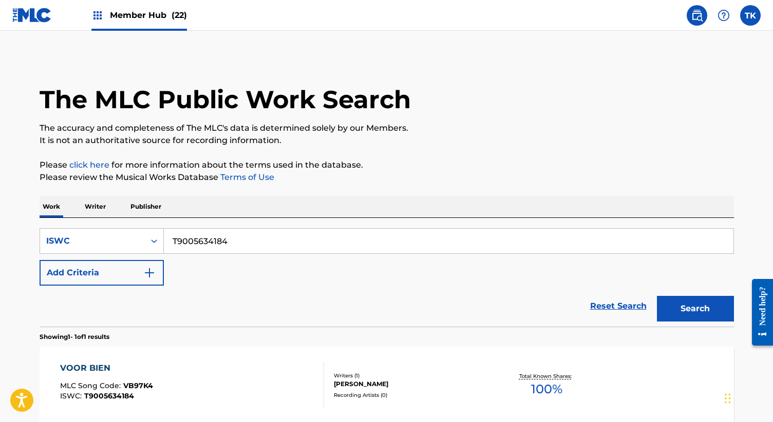
click at [177, 378] on div "VOOR BIEN MLC Song Code : VB97K4 ISWC : T9005634184" at bounding box center [192, 385] width 264 height 46
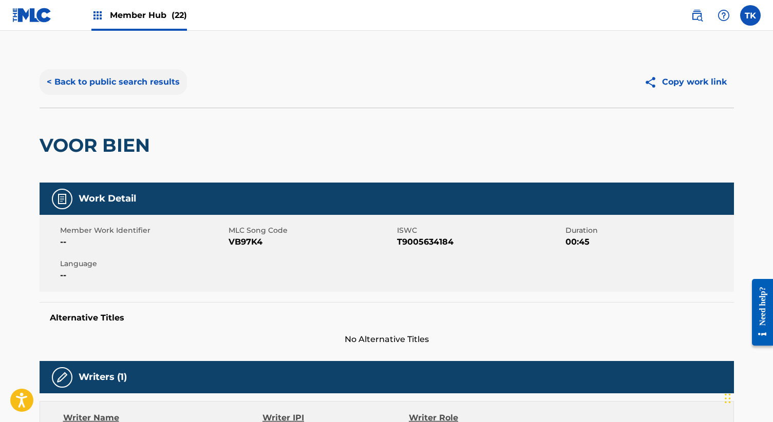
click at [139, 86] on button "< Back to public search results" at bounding box center [113, 82] width 147 height 26
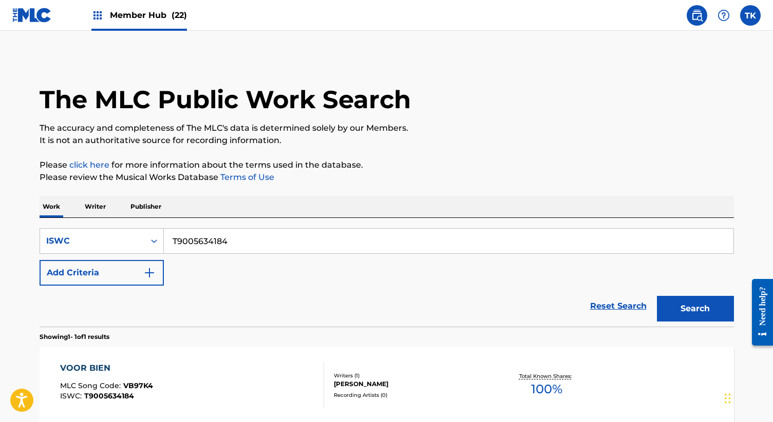
scroll to position [104, 0]
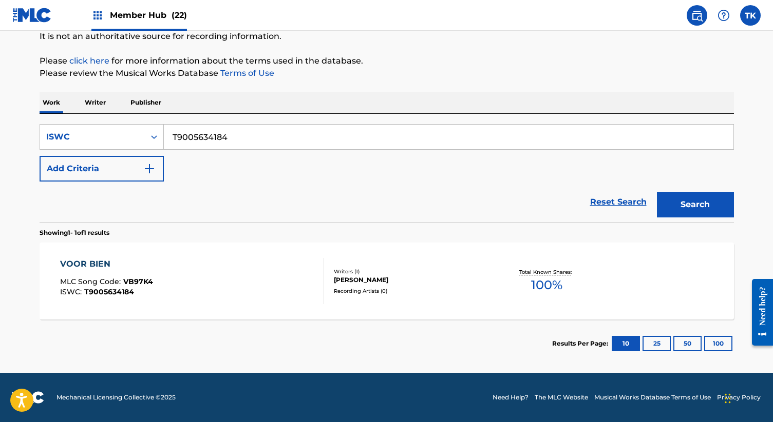
click at [293, 274] on div "VOOR BIEN MLC Song Code : VB97K4 ISWC : T9005634184" at bounding box center [192, 281] width 264 height 46
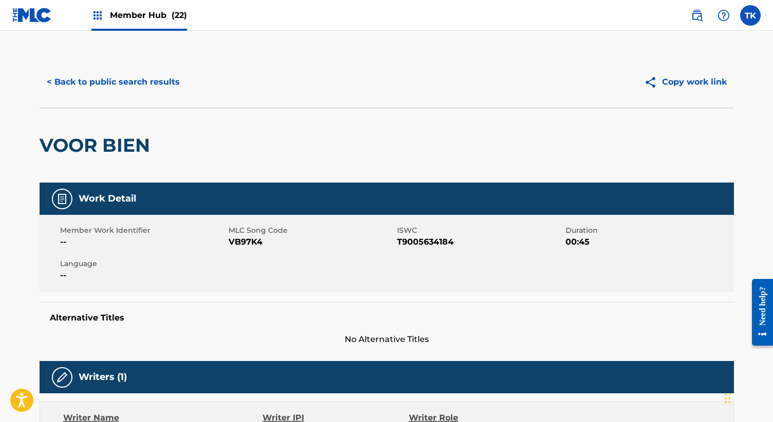
click at [130, 22] on div "Member Hub (22)" at bounding box center [138, 15] width 95 height 30
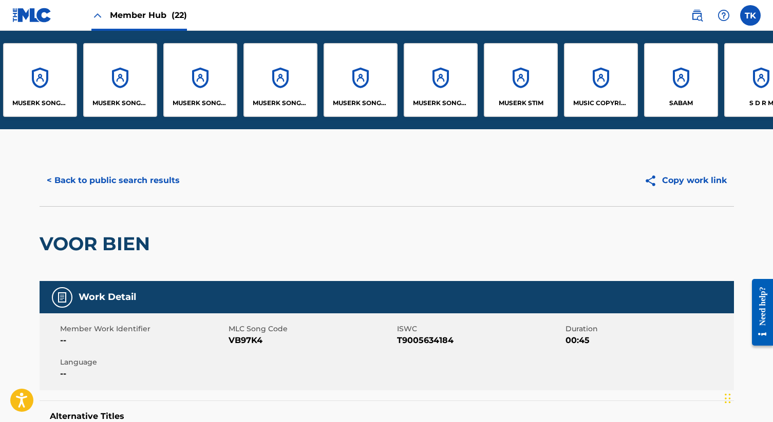
scroll to position [0, 1008]
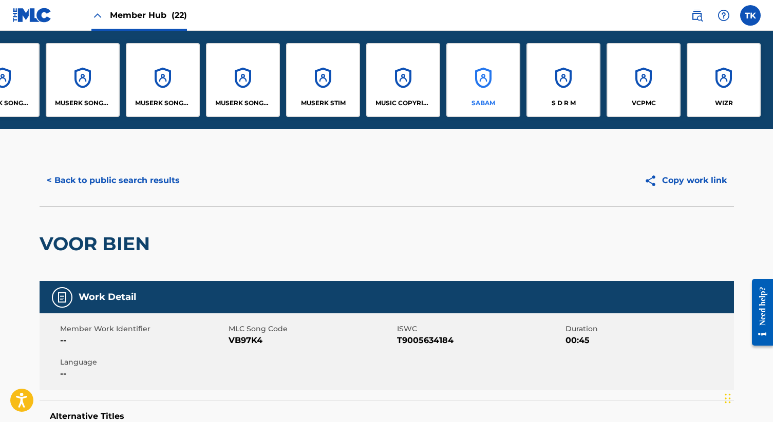
click at [495, 80] on div "SABAM" at bounding box center [483, 80] width 74 height 74
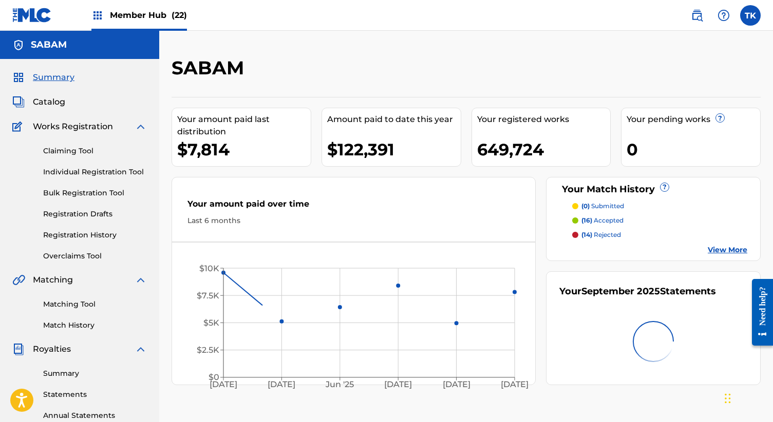
scroll to position [44, 0]
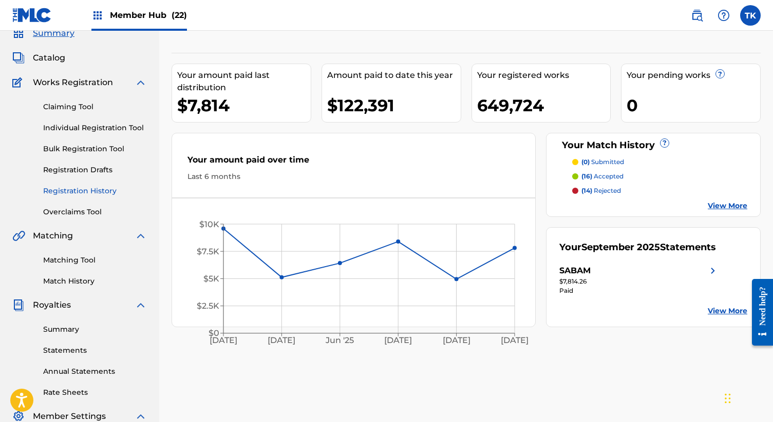
click at [86, 190] on link "Registration History" at bounding box center [95, 191] width 104 height 11
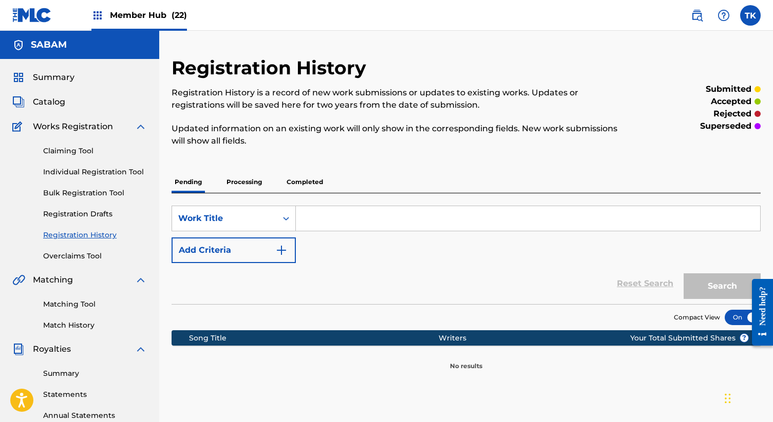
click at [249, 186] on p "Processing" at bounding box center [244, 182] width 42 height 22
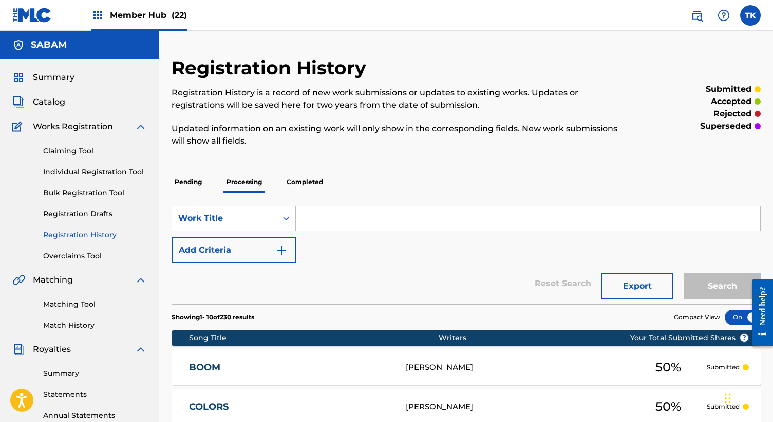
click at [301, 173] on p "Completed" at bounding box center [304, 182] width 43 height 22
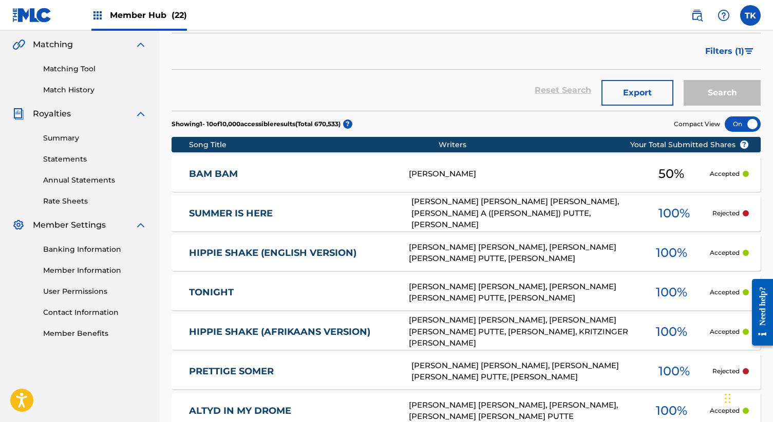
scroll to position [479, 0]
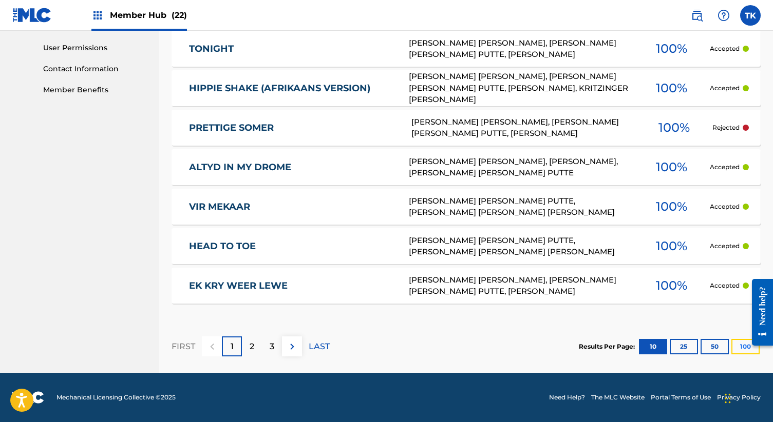
click at [739, 347] on button "100" at bounding box center [745, 346] width 28 height 15
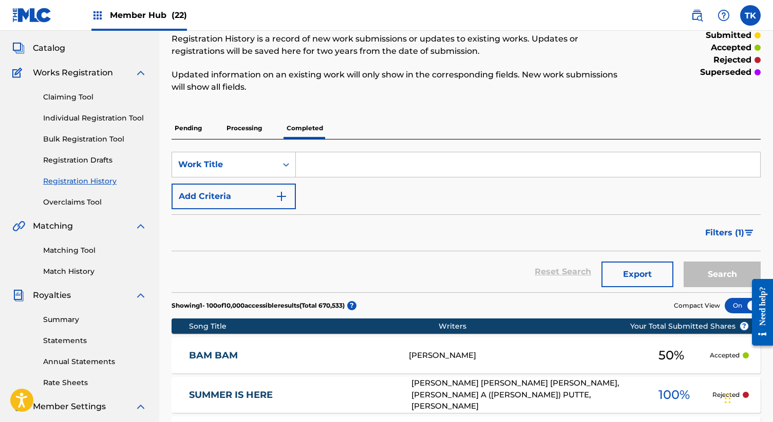
scroll to position [26, 0]
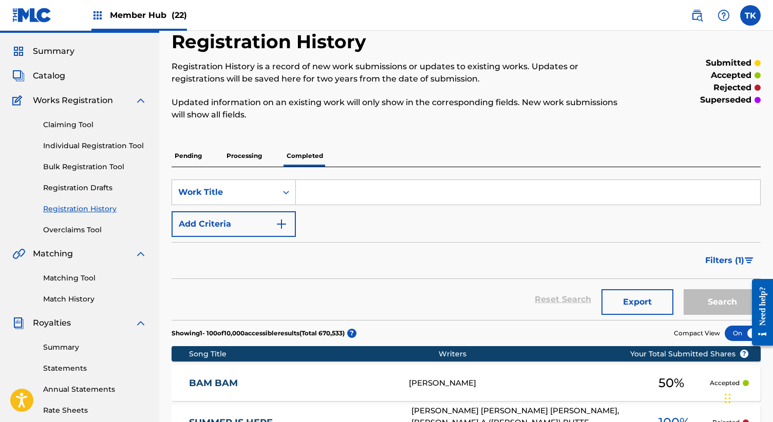
click at [242, 158] on p "Processing" at bounding box center [244, 156] width 42 height 22
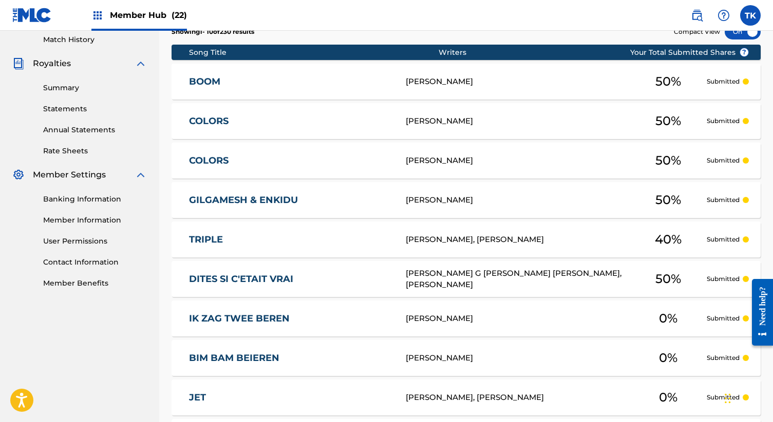
scroll to position [375, 0]
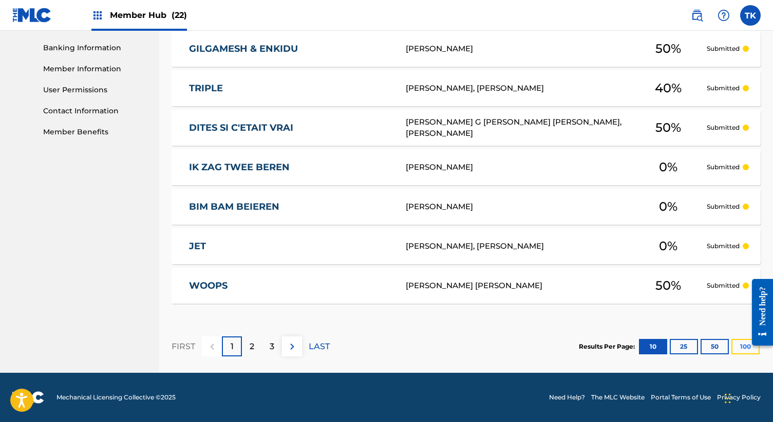
click at [736, 347] on button "100" at bounding box center [745, 346] width 28 height 15
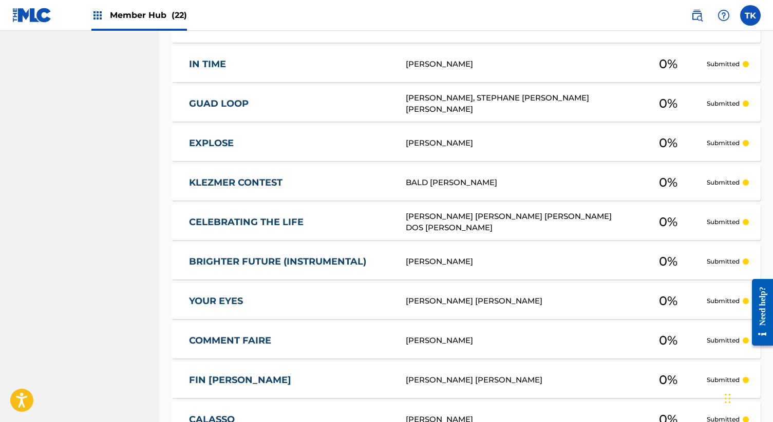
scroll to position [719, 0]
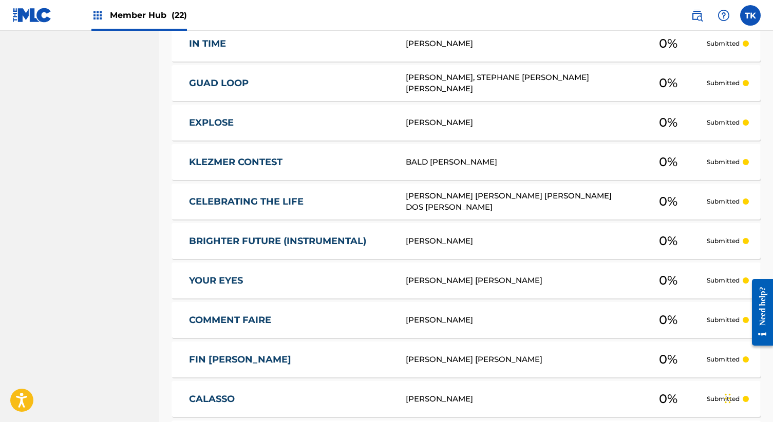
click at [482, 190] on div "[PERSON_NAME] [PERSON_NAME] [PERSON_NAME] DOS [PERSON_NAME]" at bounding box center [517, 201] width 224 height 23
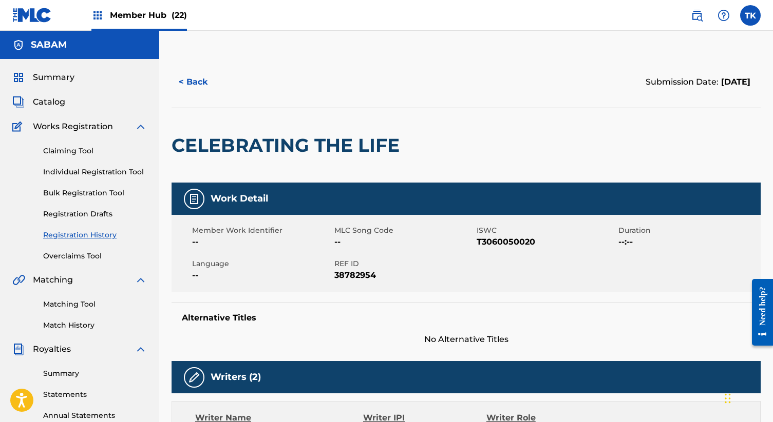
click at [496, 243] on span "T3060050020" at bounding box center [546, 242] width 140 height 12
copy span "T3060050020"
click at [231, 138] on h2 "CELEBRATING THE LIFE" at bounding box center [287, 145] width 233 height 23
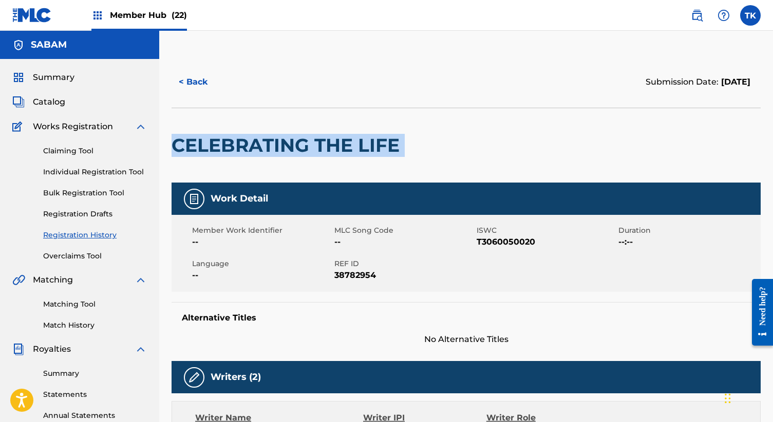
click at [231, 138] on h2 "CELEBRATING THE LIFE" at bounding box center [287, 145] width 233 height 23
copy div "CELEBRATING THE LIFE"
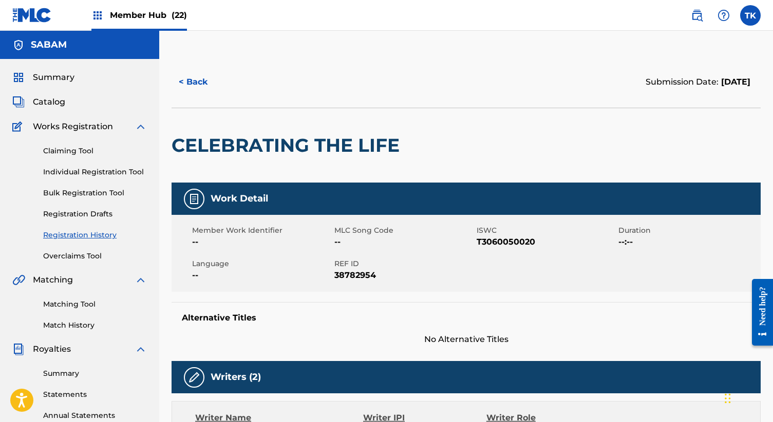
click at [519, 240] on span "T3060050020" at bounding box center [546, 242] width 140 height 12
copy span "T3060050020"
click at [187, 88] on button "< Back" at bounding box center [202, 82] width 62 height 26
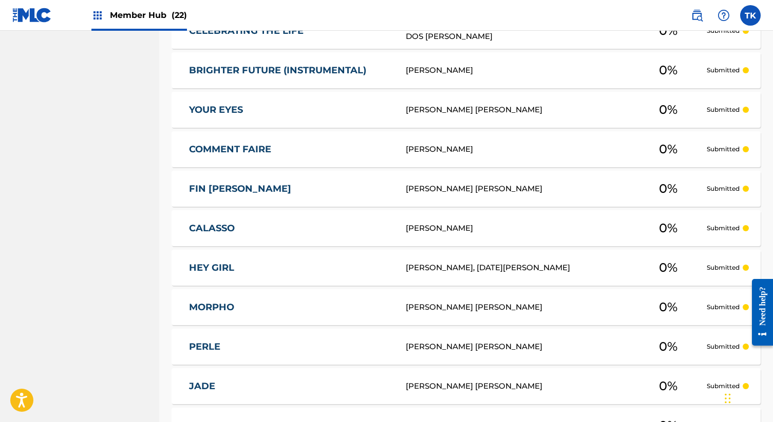
scroll to position [1336, 0]
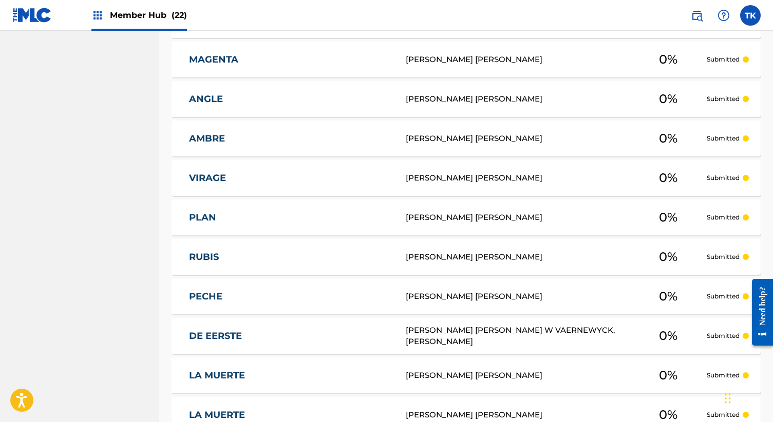
click at [337, 230] on div "PLAN [PERSON_NAME] [PERSON_NAME] 0 % Submitted" at bounding box center [465, 218] width 589 height 36
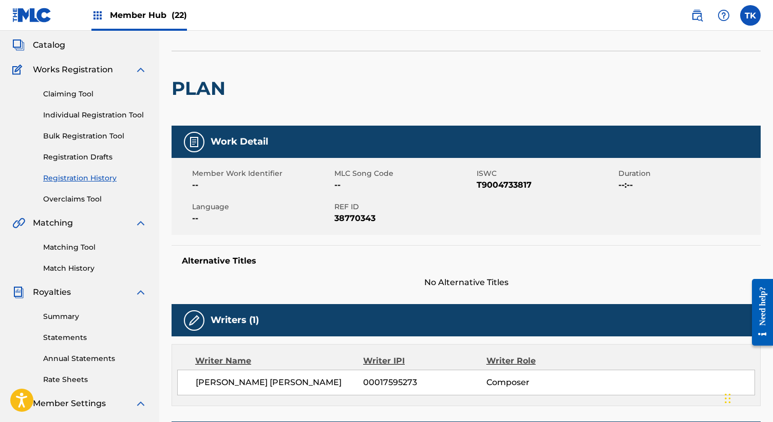
scroll to position [63, 0]
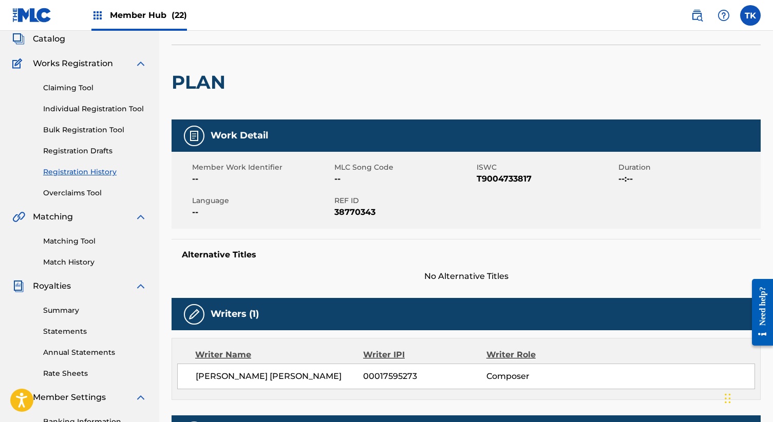
click at [504, 178] on span "T9004733817" at bounding box center [546, 179] width 140 height 12
copy span "T9004733817"
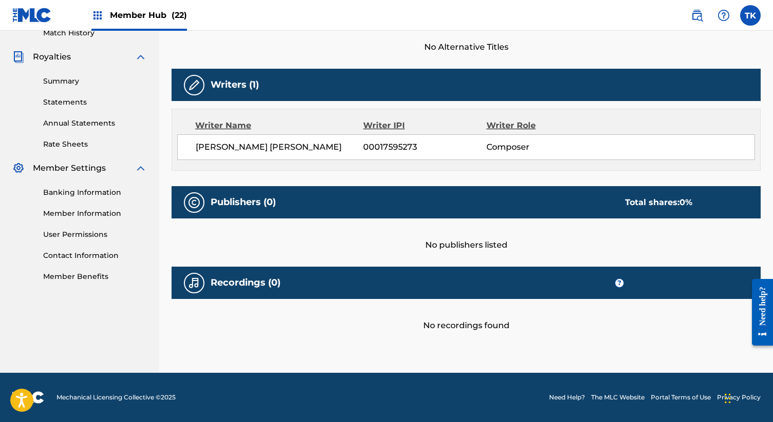
scroll to position [0, 0]
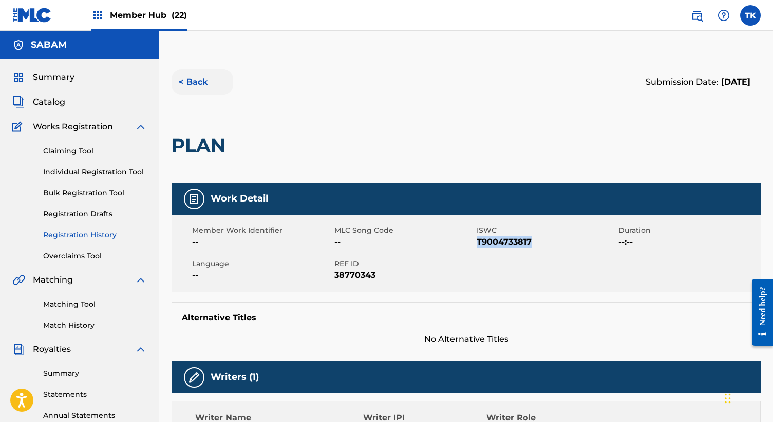
click at [173, 84] on button "< Back" at bounding box center [202, 82] width 62 height 26
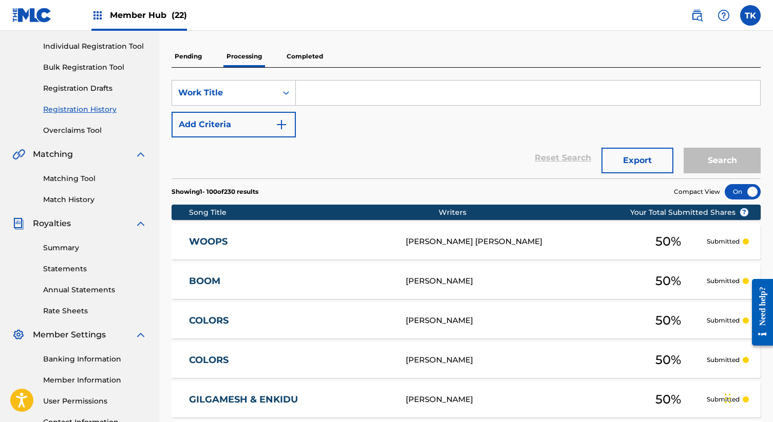
scroll to position [253, 0]
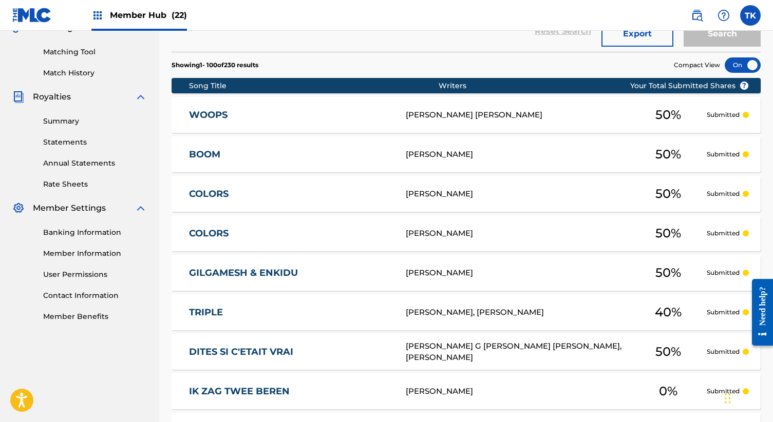
click at [366, 156] on link "BOOM" at bounding box center [290, 155] width 203 height 12
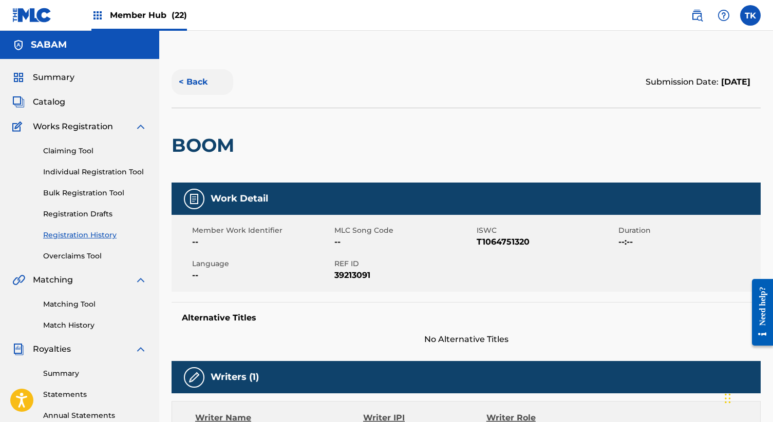
click at [209, 92] on button "< Back" at bounding box center [202, 82] width 62 height 26
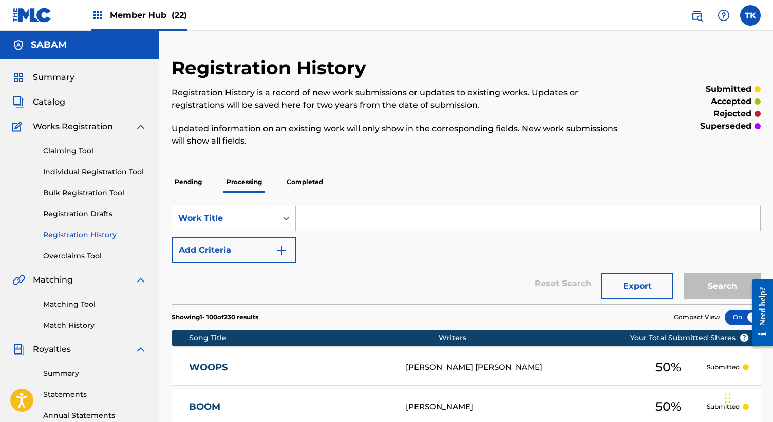
scroll to position [214, 0]
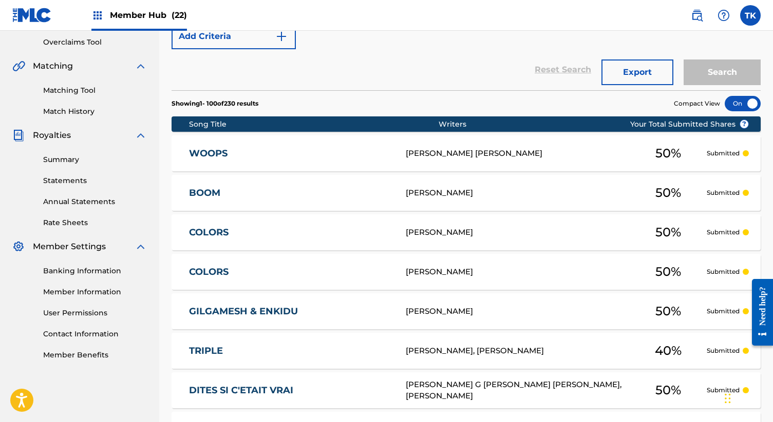
click at [364, 144] on div "WOOPS W408XK [PERSON_NAME] [PERSON_NAME] 50 % Submitted" at bounding box center [465, 154] width 589 height 36
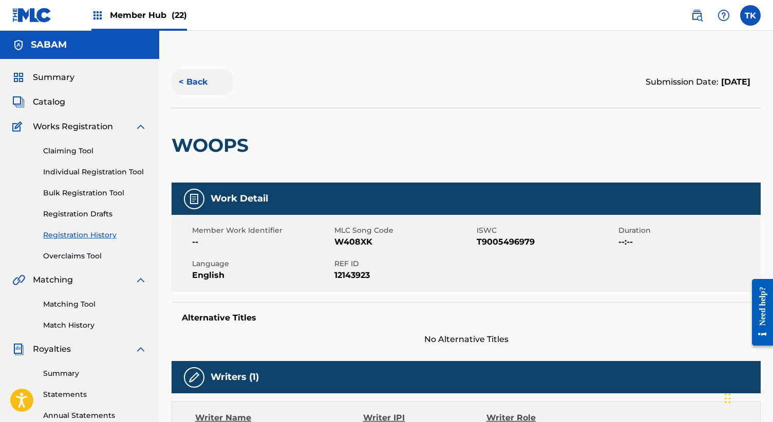
click at [189, 79] on button "< Back" at bounding box center [202, 82] width 62 height 26
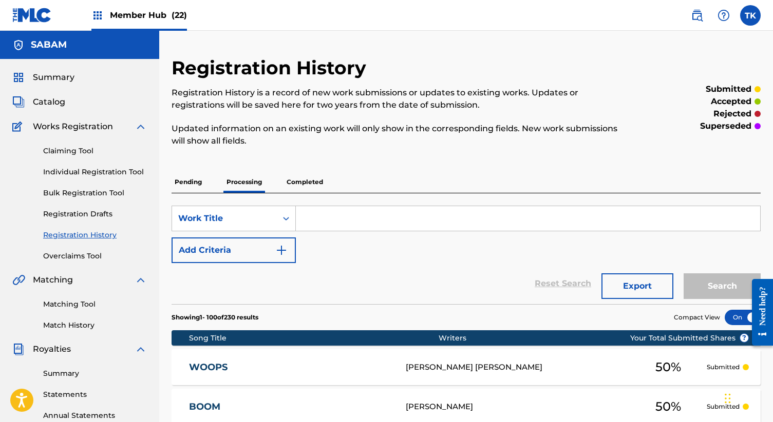
scroll to position [214, 0]
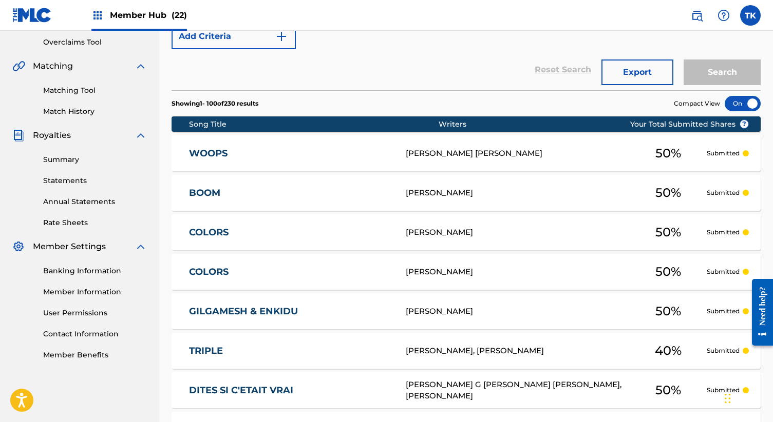
click at [335, 190] on link "BOOM" at bounding box center [290, 193] width 203 height 12
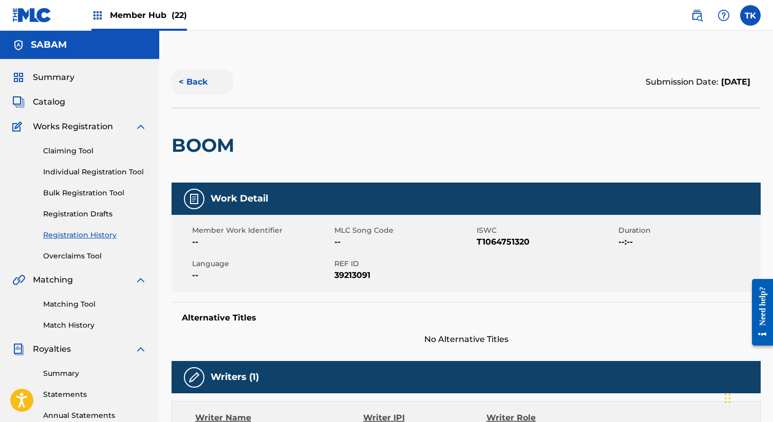
click at [206, 89] on button "< Back" at bounding box center [202, 82] width 62 height 26
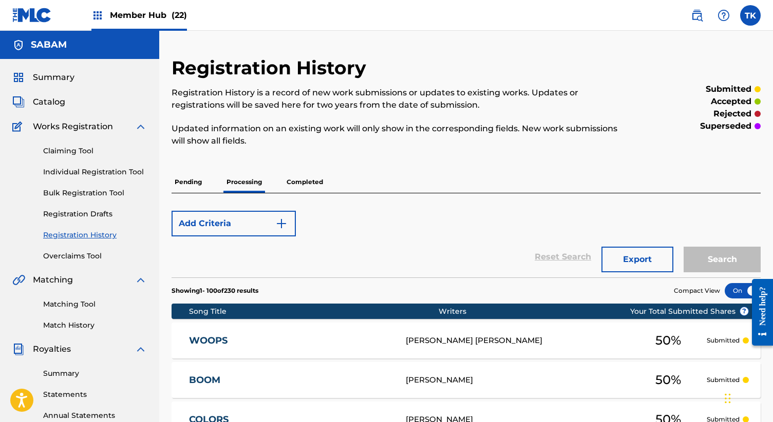
scroll to position [214, 0]
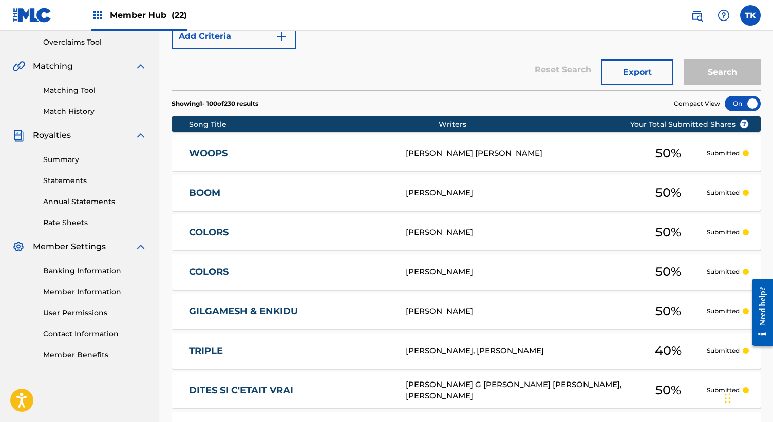
click at [352, 233] on link "COLORS" at bounding box center [290, 233] width 203 height 12
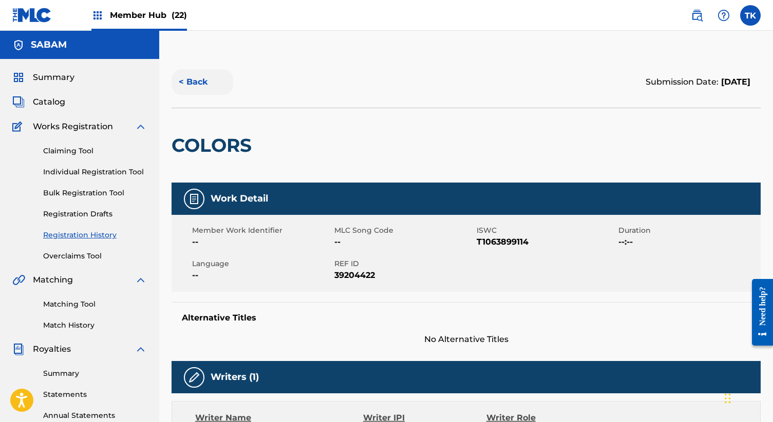
click at [187, 81] on button "< Back" at bounding box center [202, 82] width 62 height 26
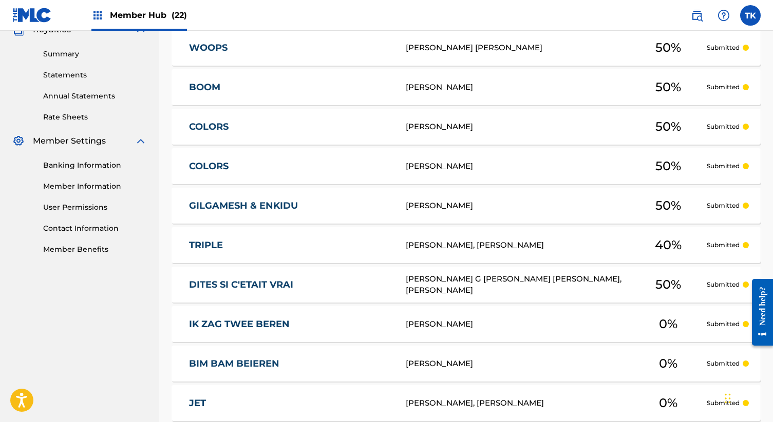
scroll to position [640, 0]
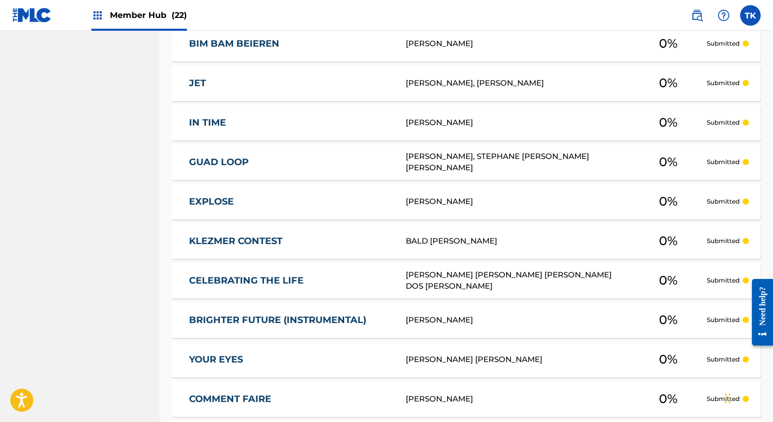
click at [459, 136] on div "IN TIME [PERSON_NAME] 0 % Submitted" at bounding box center [465, 123] width 589 height 36
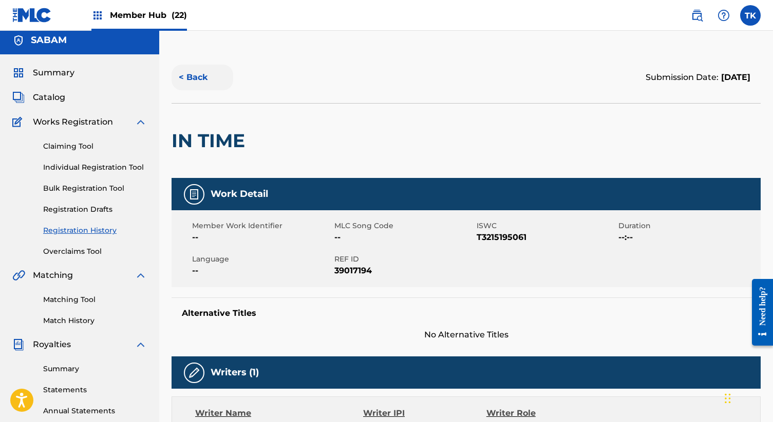
click at [207, 84] on button "< Back" at bounding box center [202, 78] width 62 height 26
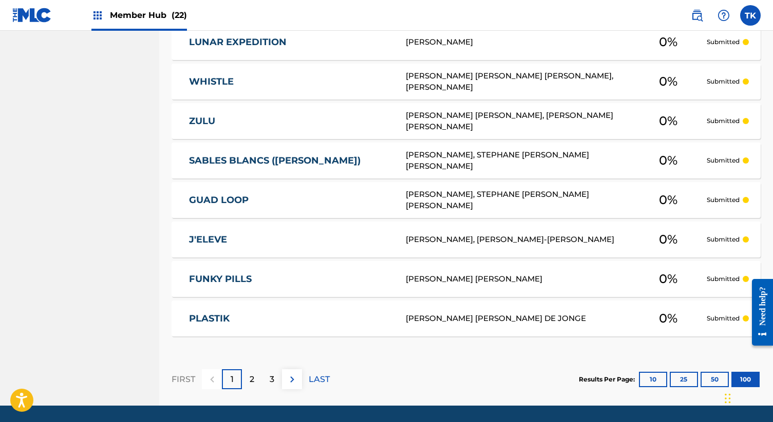
scroll to position [3994, 0]
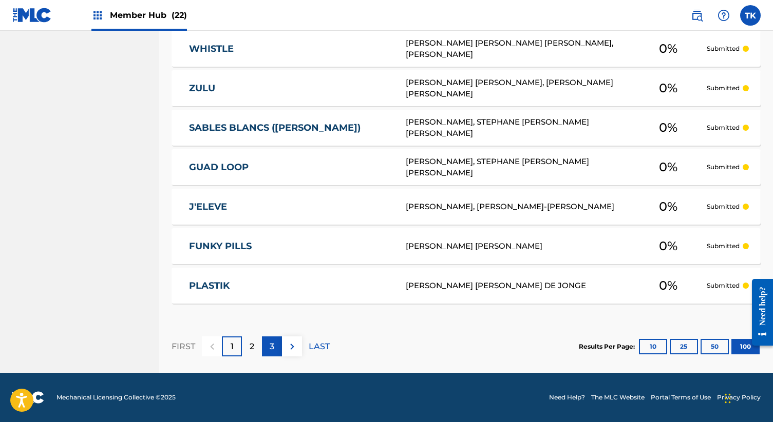
click at [266, 343] on div "3" at bounding box center [272, 347] width 20 height 20
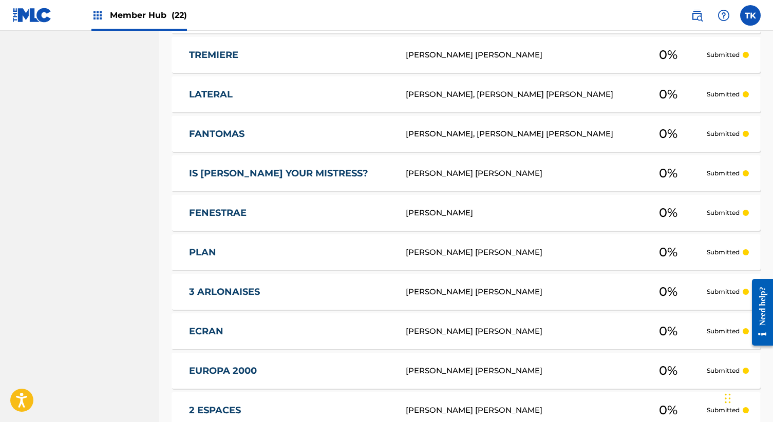
scroll to position [943, 0]
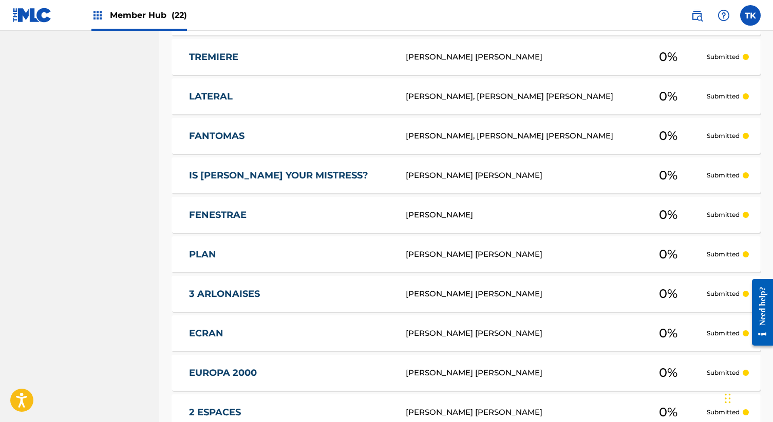
click at [335, 201] on div "FENESTRAE [PERSON_NAME] 0 % Submitted" at bounding box center [465, 215] width 589 height 36
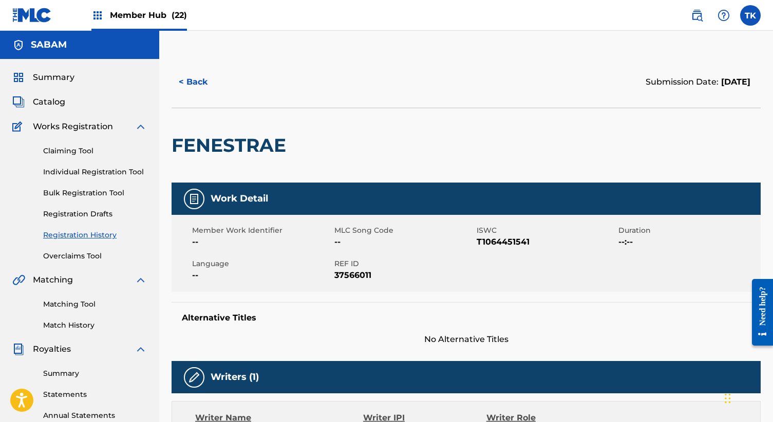
click at [497, 235] on span "ISWC" at bounding box center [546, 230] width 140 height 11
click at [499, 243] on span "T1064451541" at bounding box center [546, 242] width 140 height 12
copy span "T1064451541"
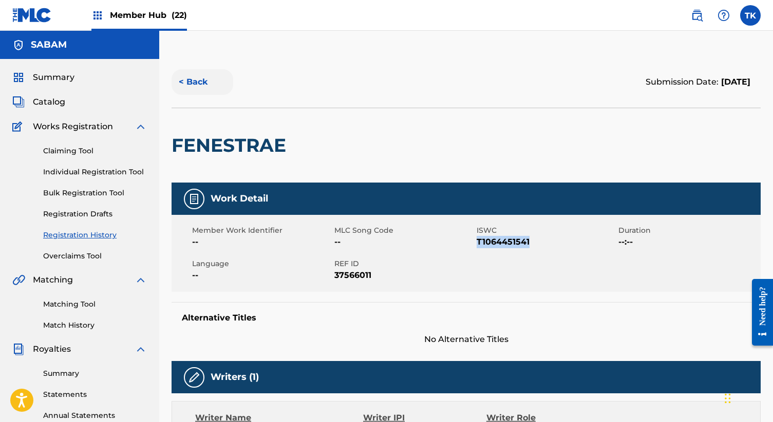
click at [197, 83] on button "< Back" at bounding box center [202, 82] width 62 height 26
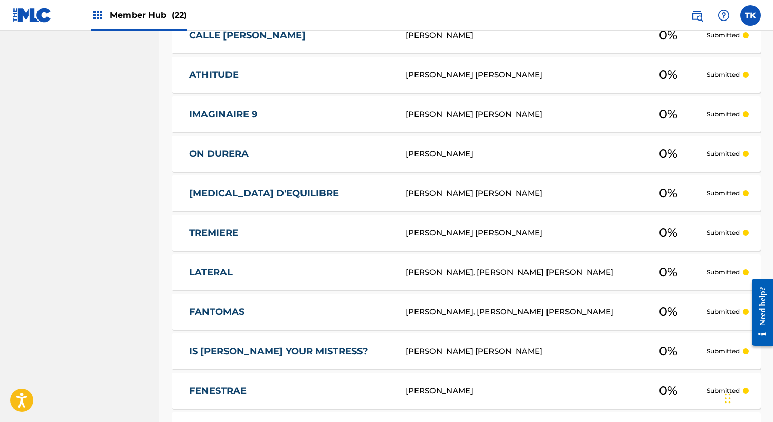
scroll to position [1228, 0]
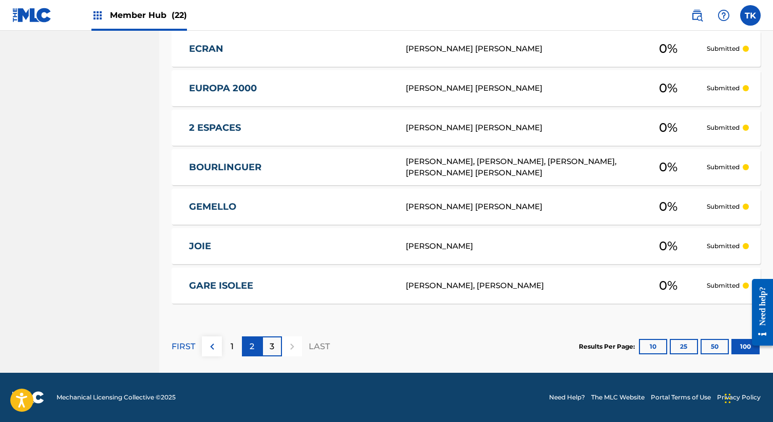
click at [242, 342] on div "2" at bounding box center [252, 347] width 20 height 20
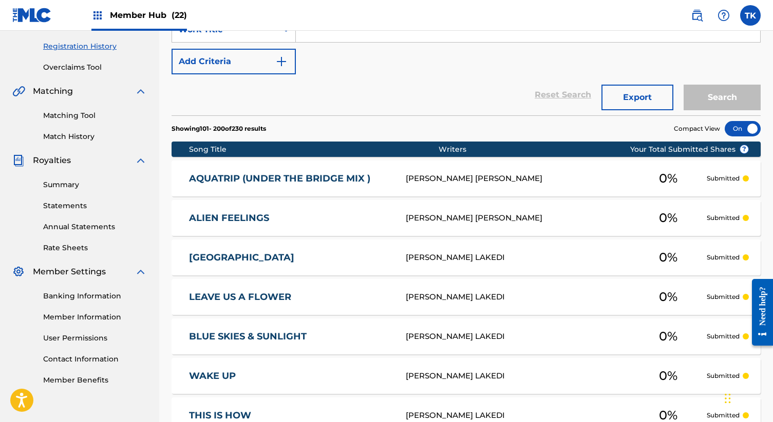
scroll to position [0, 0]
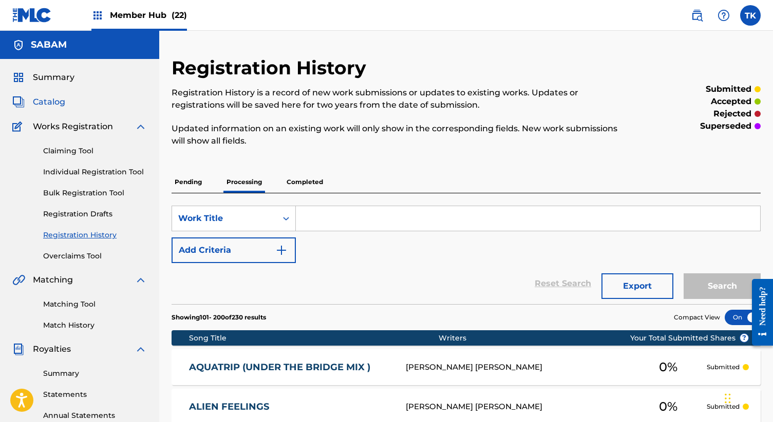
click at [50, 100] on span "Catalog" at bounding box center [49, 102] width 32 height 12
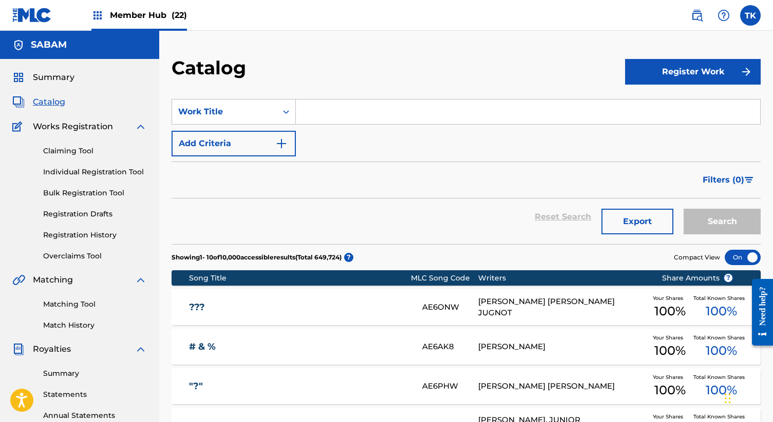
click at [44, 99] on span "Catalog" at bounding box center [49, 102] width 32 height 12
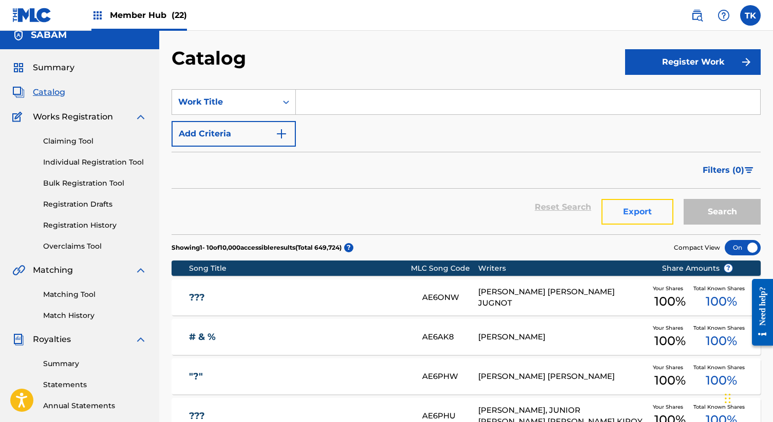
click at [626, 210] on button "Export" at bounding box center [637, 212] width 72 height 26
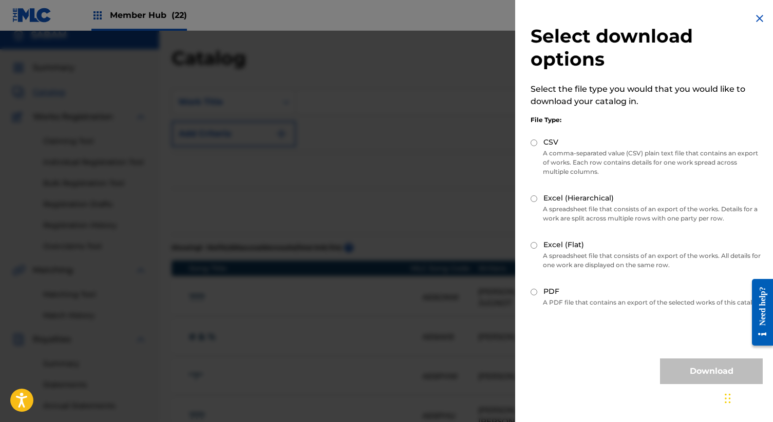
click at [535, 200] on input "Excel (Hierarchical)" at bounding box center [533, 199] width 7 height 7
radio input "true"
click at [534, 245] on input "Excel (Flat)" at bounding box center [533, 245] width 7 height 7
radio input "true"
click at [544, 141] on label "CSV" at bounding box center [550, 142] width 15 height 11
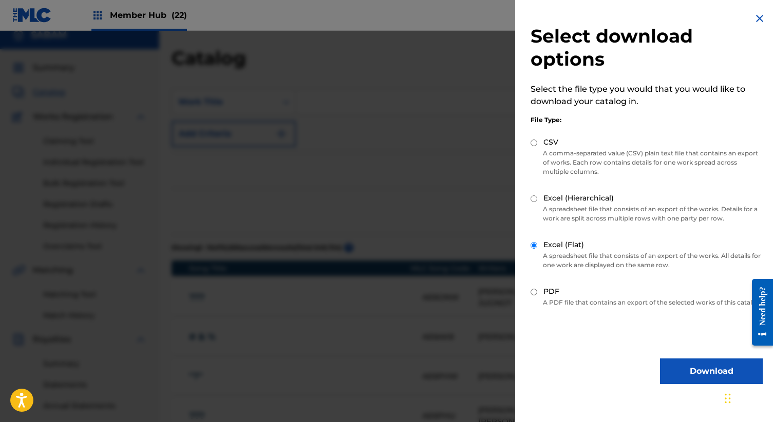
click at [537, 141] on input "CSV" at bounding box center [533, 143] width 7 height 7
radio input "true"
click at [693, 384] on button "Download" at bounding box center [711, 372] width 103 height 26
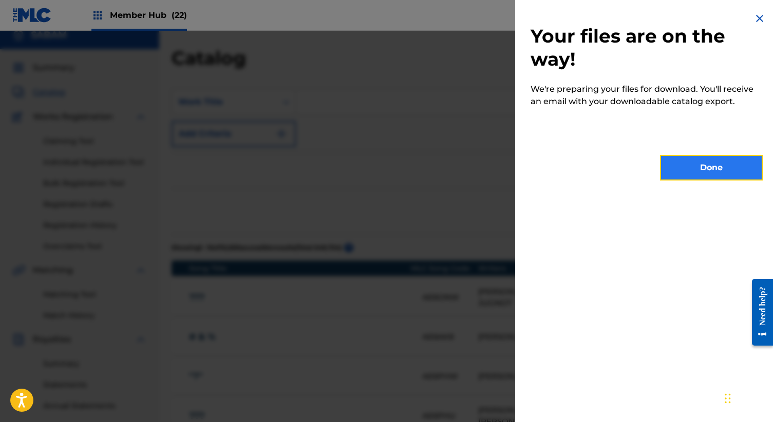
click at [696, 179] on button "Done" at bounding box center [711, 168] width 103 height 26
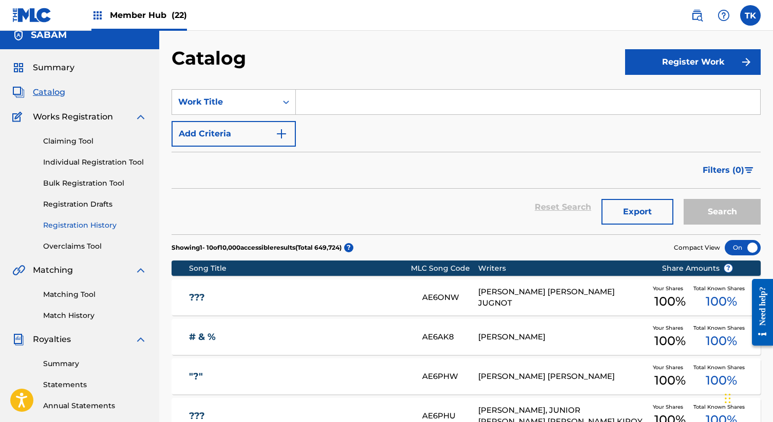
click at [93, 224] on link "Registration History" at bounding box center [95, 225] width 104 height 11
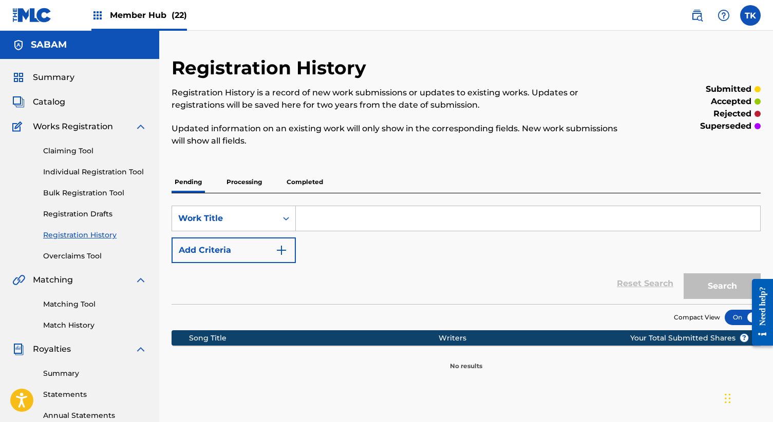
click at [258, 182] on p "Processing" at bounding box center [244, 182] width 42 height 22
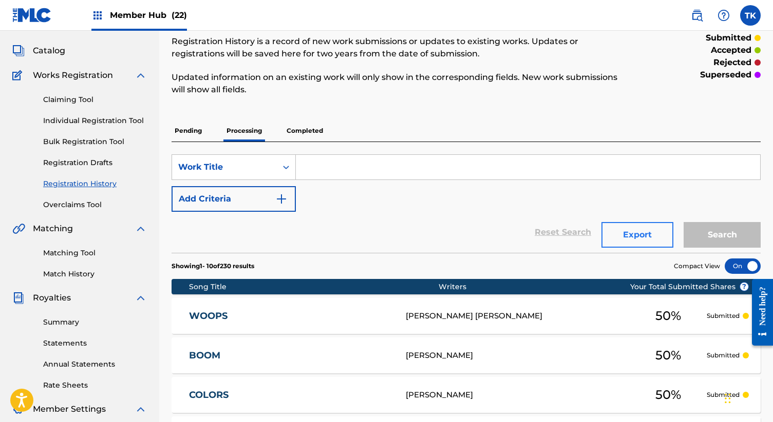
scroll to position [59, 0]
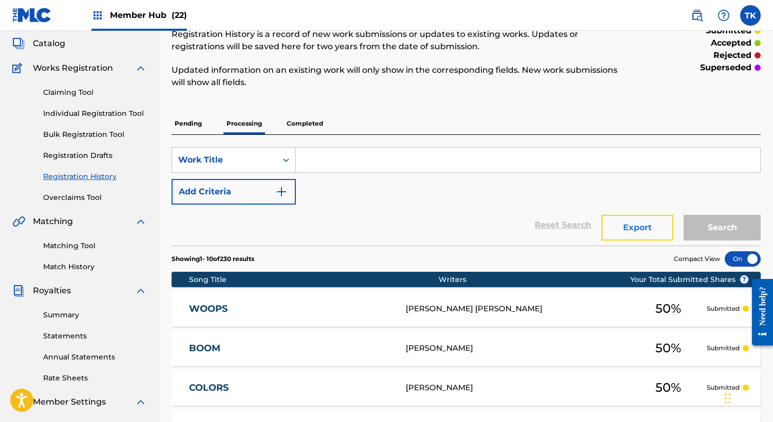
click at [625, 217] on button "Export" at bounding box center [637, 228] width 72 height 26
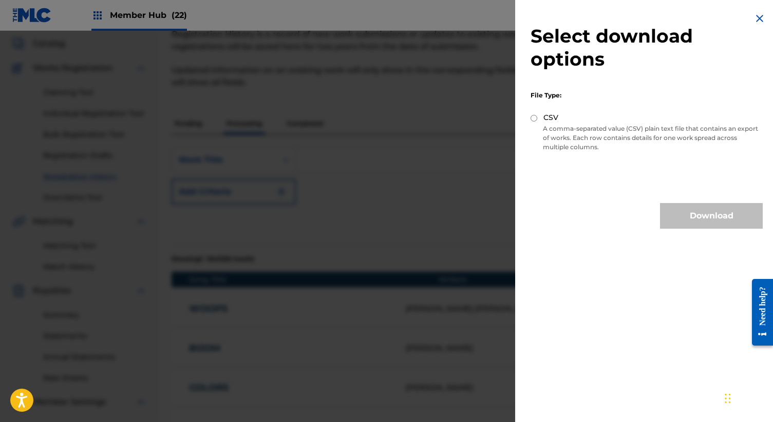
click at [553, 124] on p "A comma-separated value (CSV) plain text file that contains an export of works.…" at bounding box center [646, 138] width 232 height 28
click at [549, 120] on label "CSV" at bounding box center [550, 117] width 15 height 11
click at [537, 120] on input "CSV" at bounding box center [533, 118] width 7 height 7
radio input "true"
click at [737, 211] on button "Download" at bounding box center [711, 216] width 103 height 26
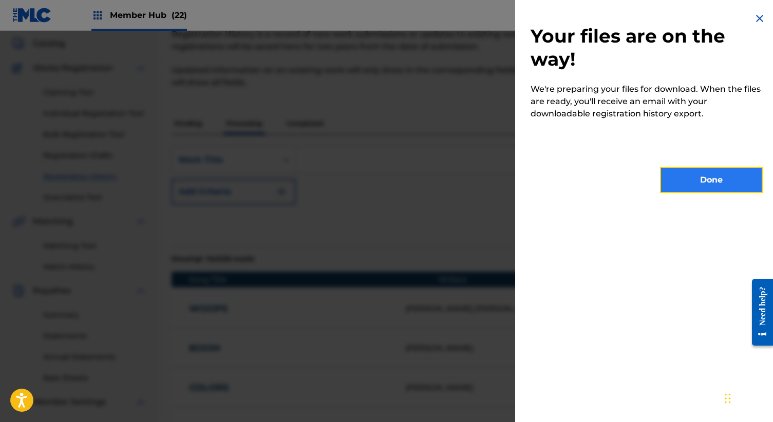
click at [711, 184] on button "Done" at bounding box center [711, 180] width 103 height 26
